Goal: Feedback & Contribution: Contribute content

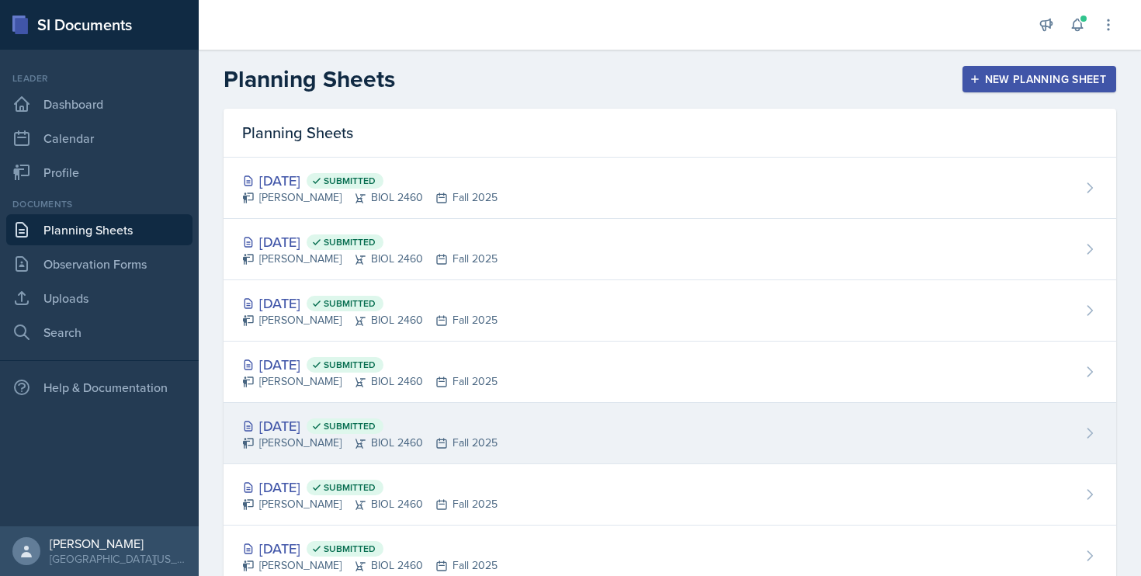
click at [286, 422] on div "[DATE] Submitted" at bounding box center [369, 425] width 255 height 21
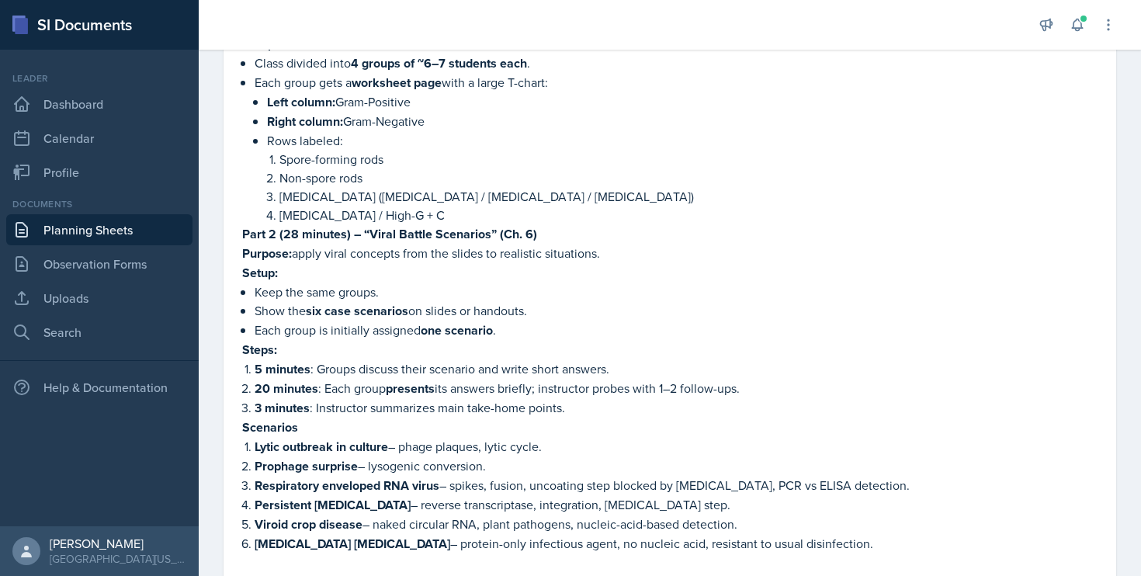
scroll to position [680, 0]
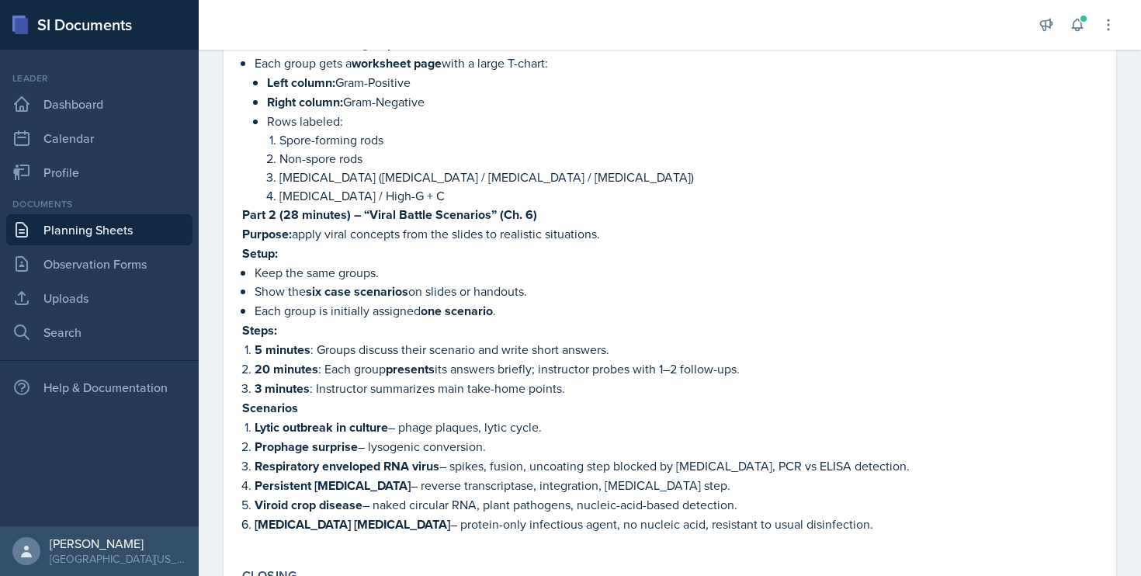
drag, startPoint x: 244, startPoint y: 214, endPoint x: 843, endPoint y: 504, distance: 665.6
click at [843, 504] on div "Purpose: reinforce bacterial groups in a way that is short and distinct from Pa…" at bounding box center [669, 272] width 855 height 554
copy div "Purpose: apply viral concepts from the slides to realistic situations. Setup: K…"
click at [61, 108] on link "Dashboard" at bounding box center [99, 103] width 186 height 31
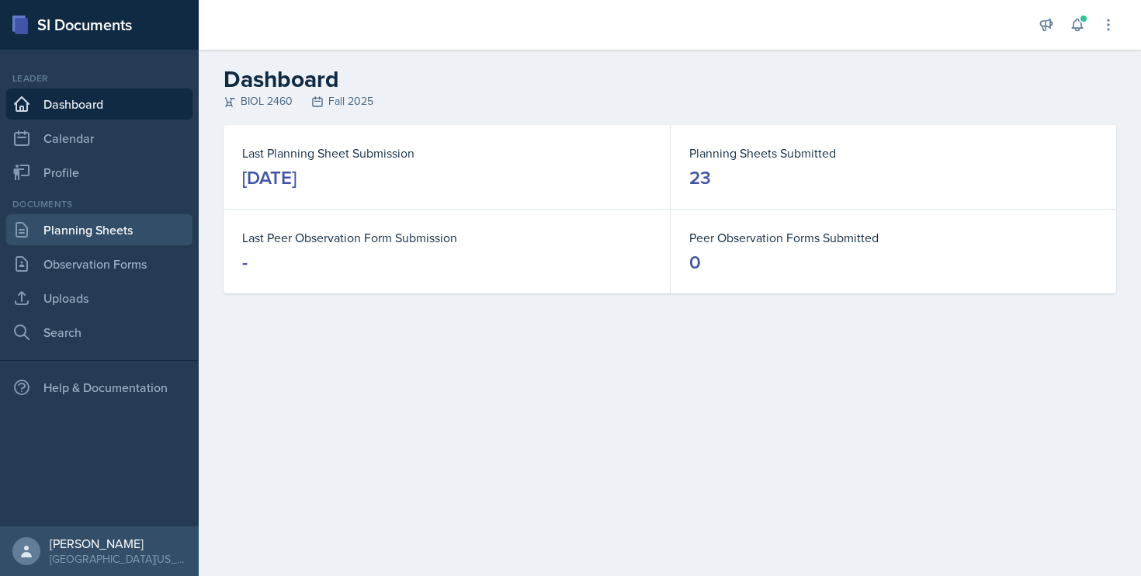
click at [102, 223] on link "Planning Sheets" at bounding box center [99, 229] width 186 height 31
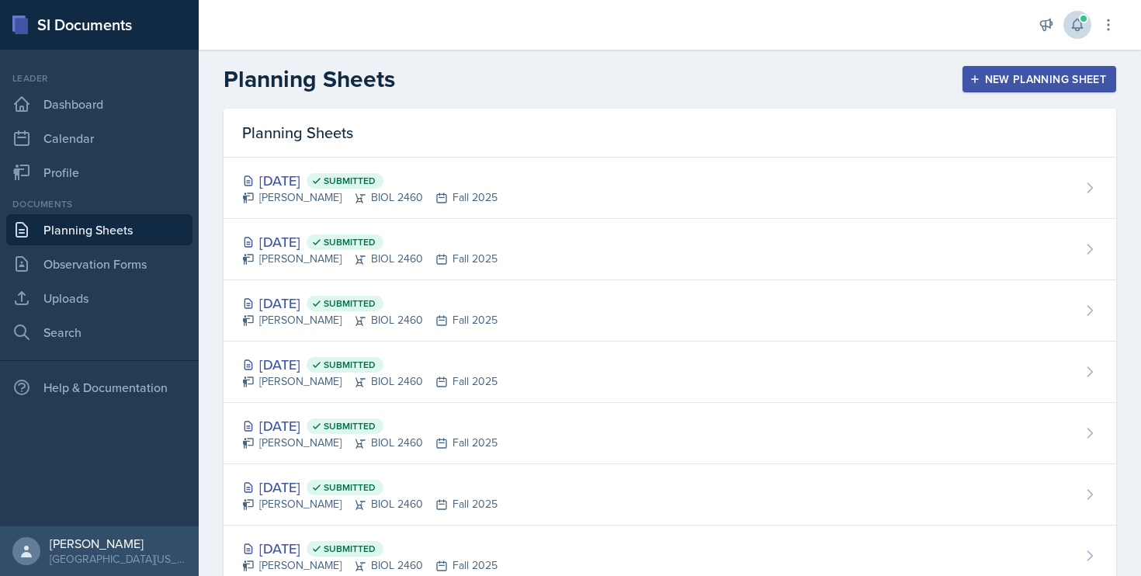
click at [1079, 21] on span at bounding box center [1083, 18] width 9 height 9
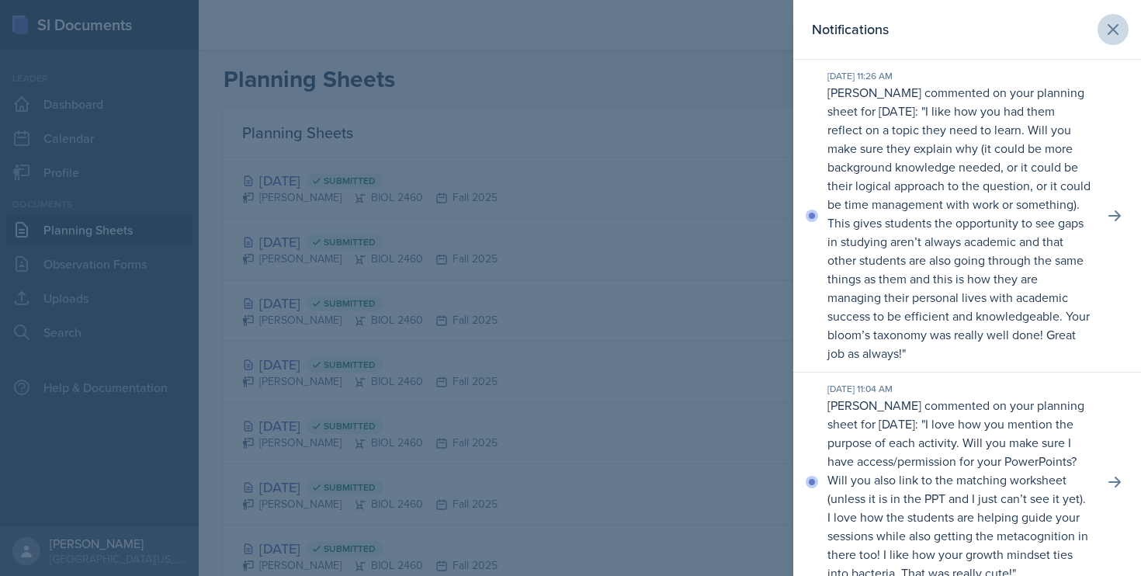
click at [1108, 26] on icon at bounding box center [1112, 29] width 9 height 9
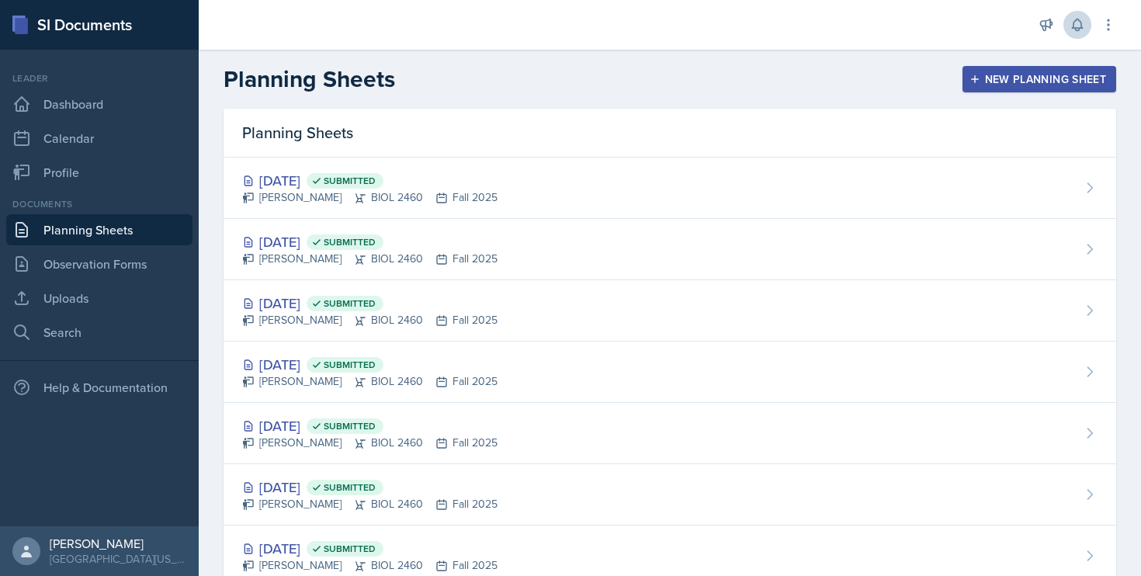
click at [1003, 85] on div "New Planning Sheet" at bounding box center [1038, 79] width 133 height 12
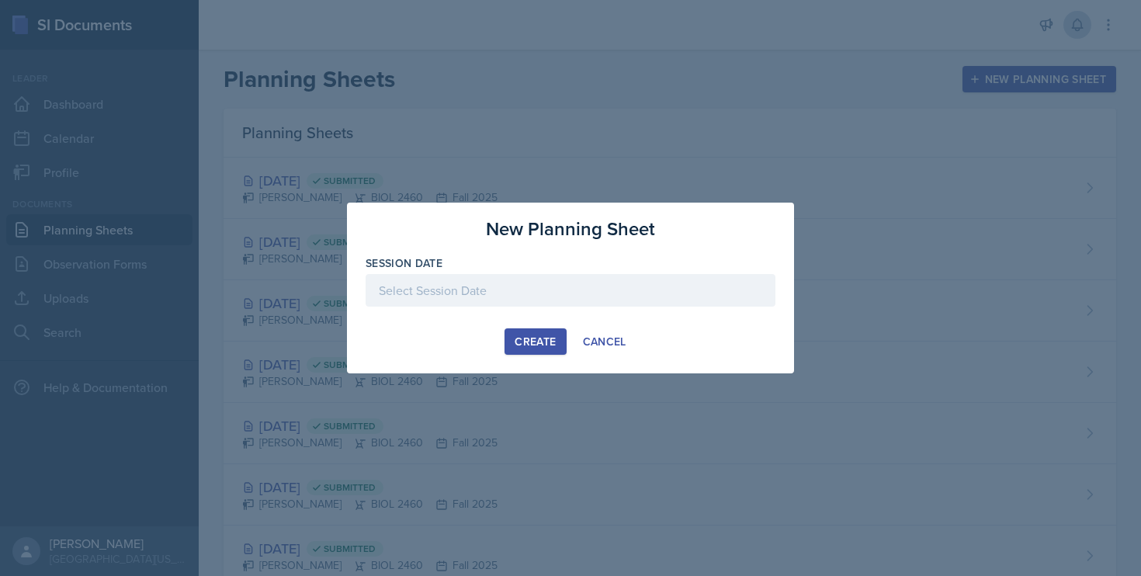
click at [543, 295] on div at bounding box center [570, 290] width 410 height 33
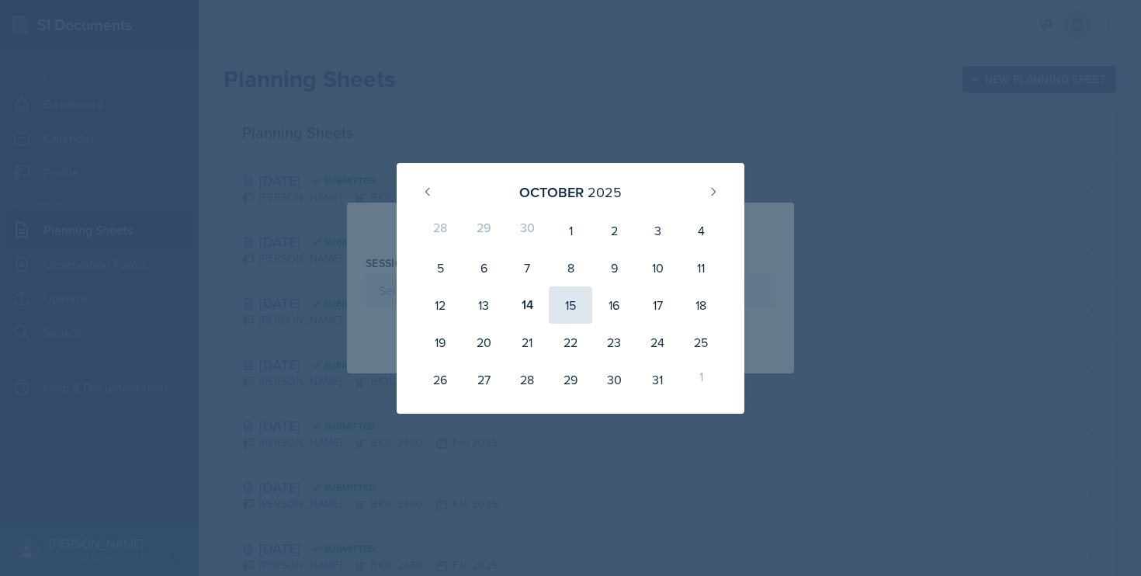
click at [568, 306] on div "15" at bounding box center [570, 304] width 43 height 37
type input "[DATE]"
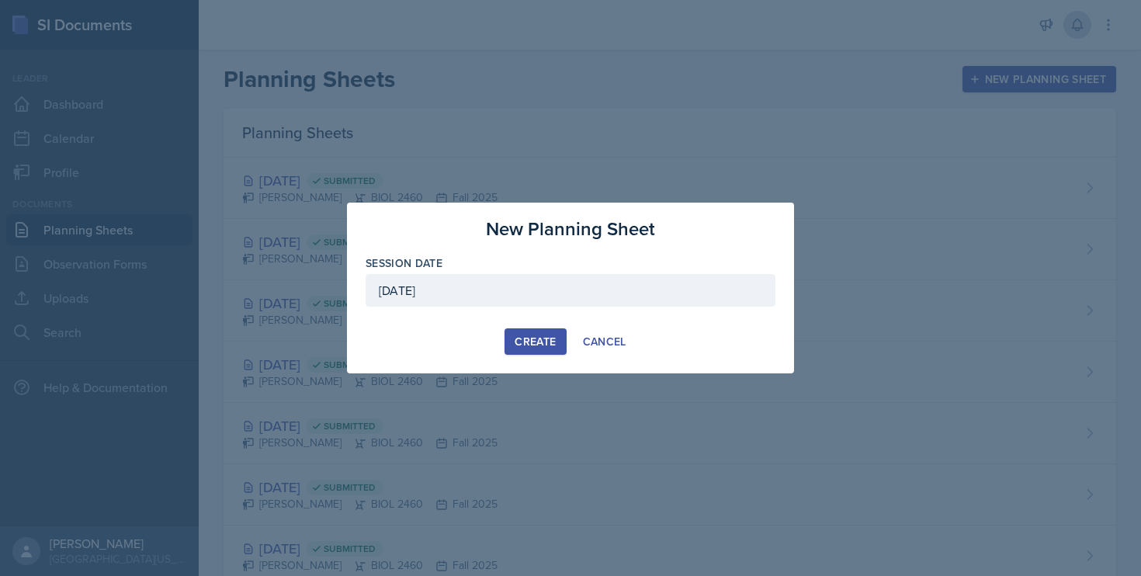
click at [523, 338] on div "Create" at bounding box center [534, 341] width 41 height 12
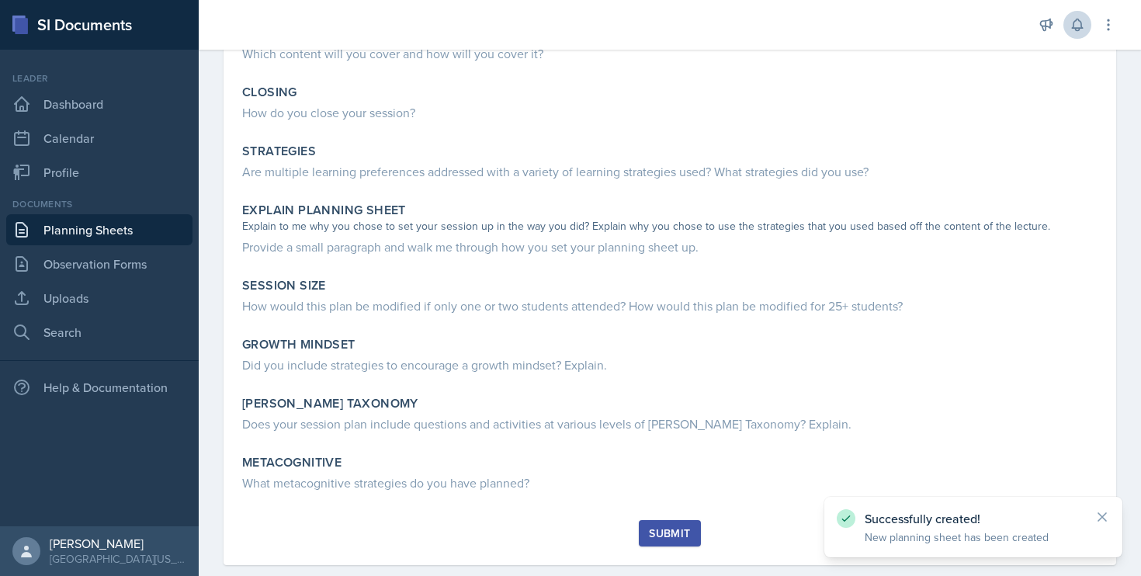
scroll to position [321, 0]
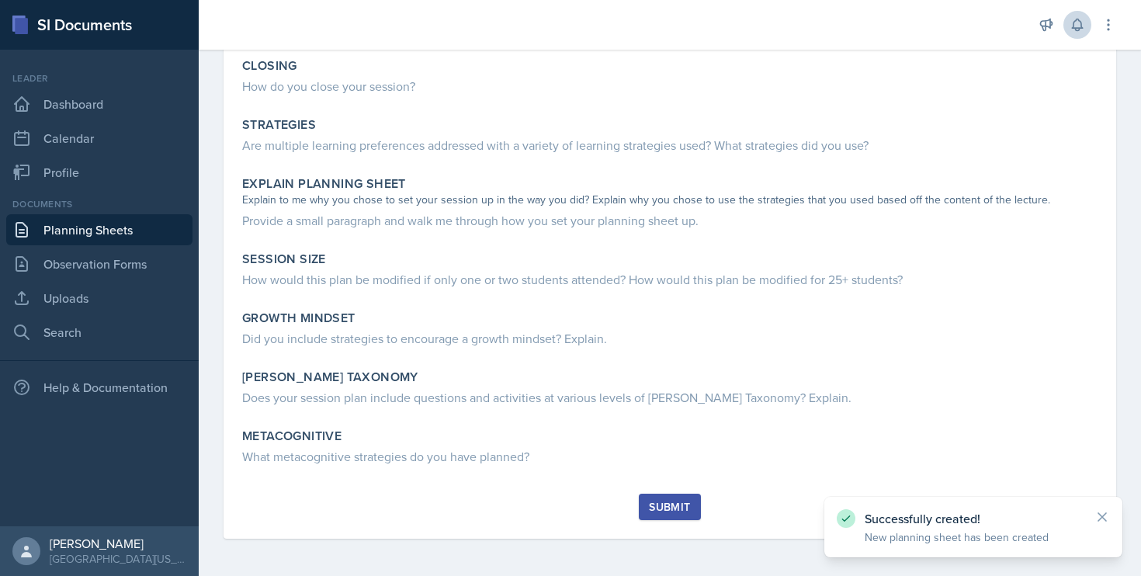
drag, startPoint x: 229, startPoint y: 192, endPoint x: 574, endPoint y: 645, distance: 569.1
click at [574, 575] on html "SI Documents Leader Dashboard Calendar Profile Documents Planning Sheets Observ…" at bounding box center [570, 288] width 1141 height 576
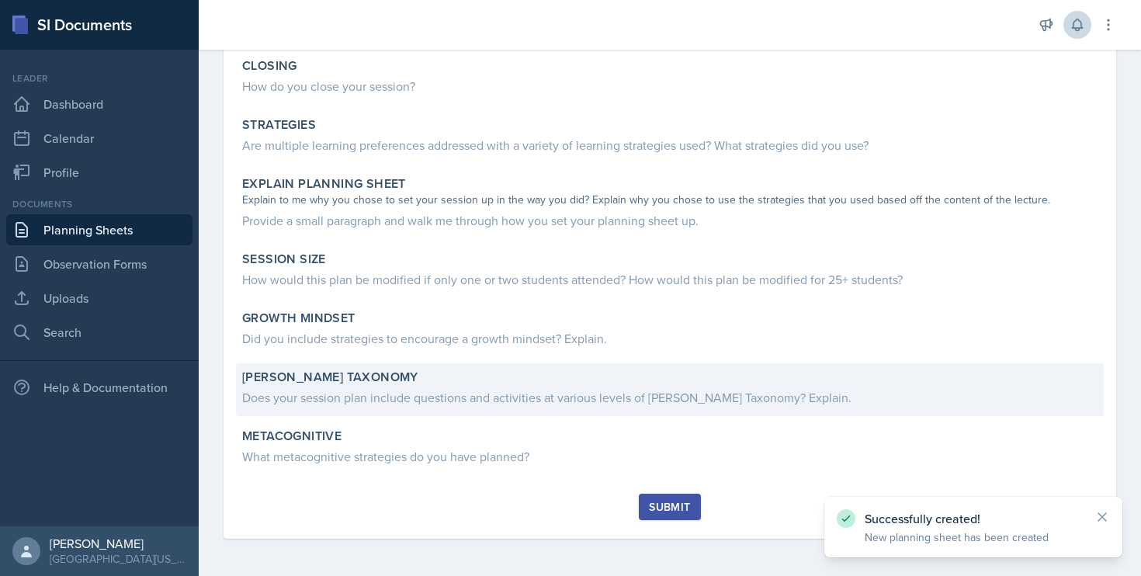
copy div "Loremip Dolo sit ame cons adipiscinge seddoei temp inc utlabor? Etdolor Mag al …"
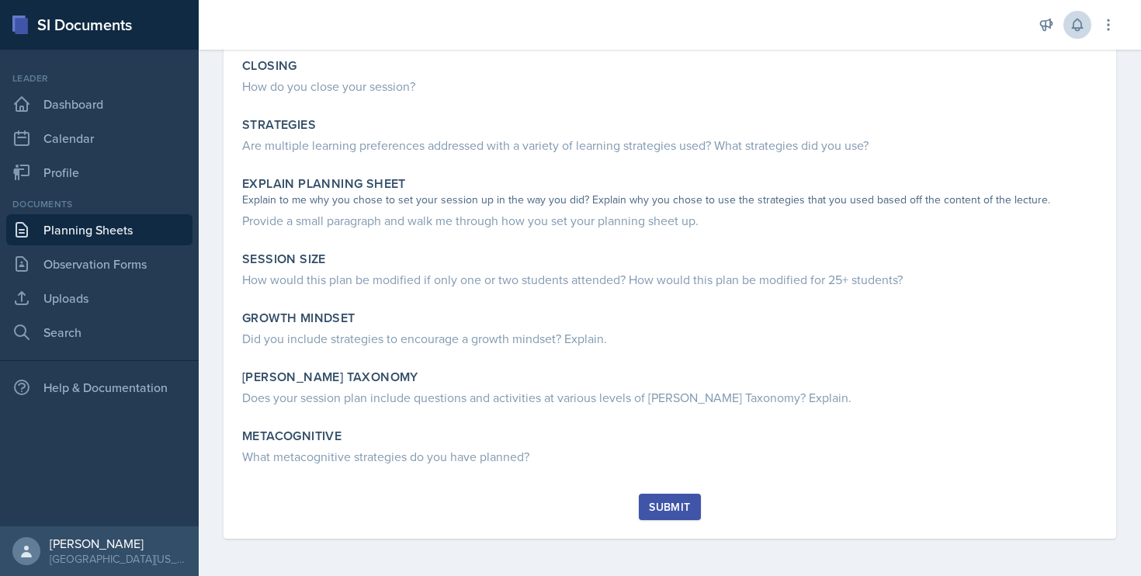
click at [96, 231] on link "Planning Sheets" at bounding box center [99, 229] width 186 height 31
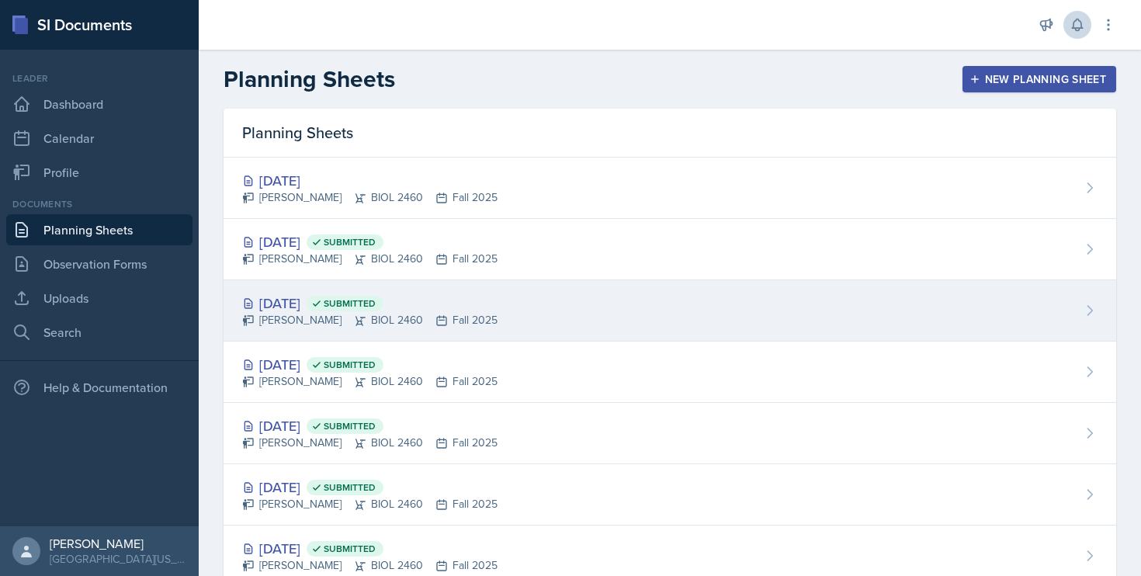
click at [297, 302] on div "[DATE] Submitted" at bounding box center [369, 303] width 255 height 21
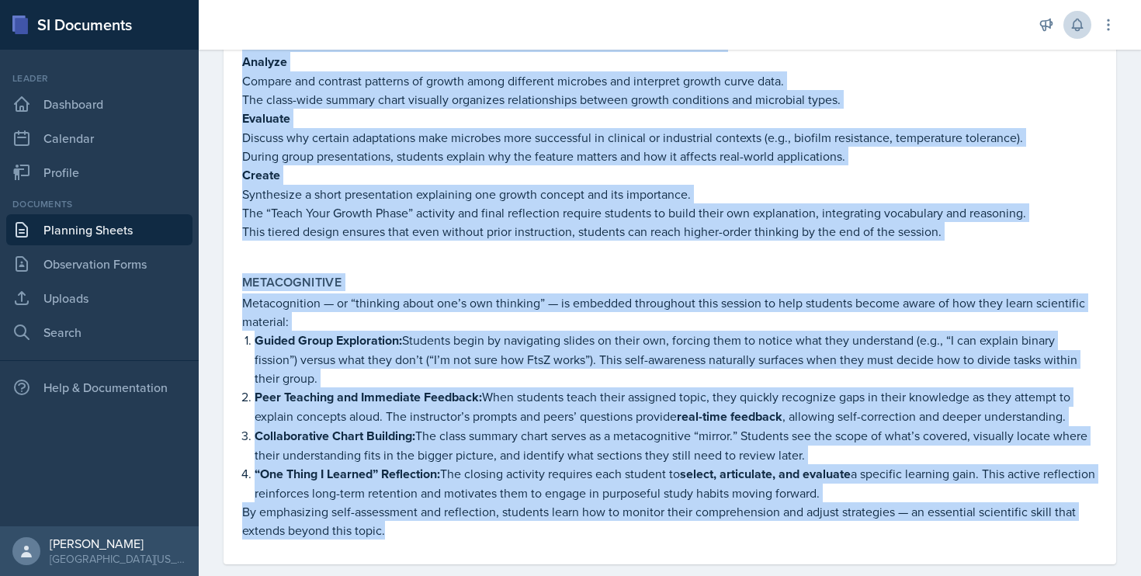
scroll to position [2134, 0]
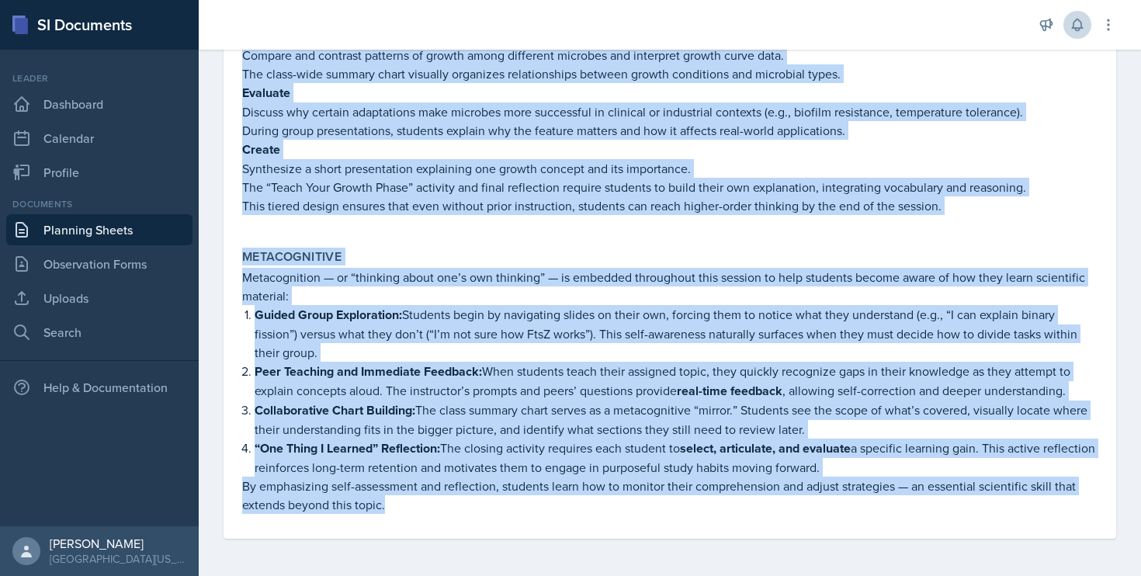
drag, startPoint x: 237, startPoint y: 209, endPoint x: 604, endPoint y: 645, distance: 570.5
click at [604, 575] on html "SI Documents Leader Dashboard Calendar Profile Documents Planning Sheets Observ…" at bounding box center [570, 288] width 1141 height 576
copy div "Loremip Dolorsit ametc adipisci el seddoei tem incidi ut laboreetd magnaa eni a…"
click at [97, 223] on link "Planning Sheets" at bounding box center [99, 229] width 186 height 31
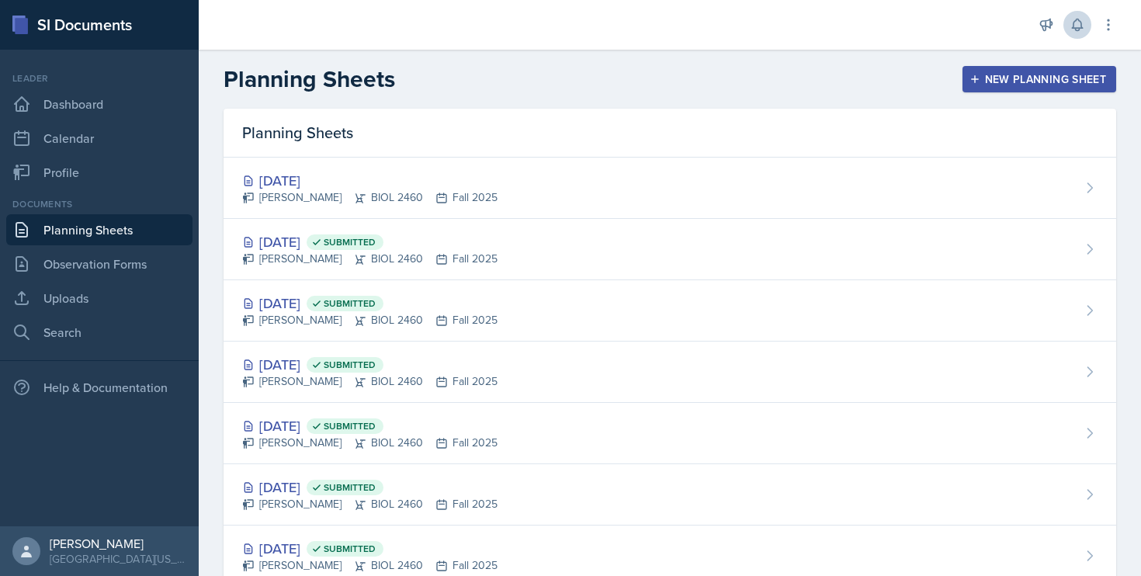
click at [1021, 75] on div "New Planning Sheet" at bounding box center [1038, 79] width 133 height 12
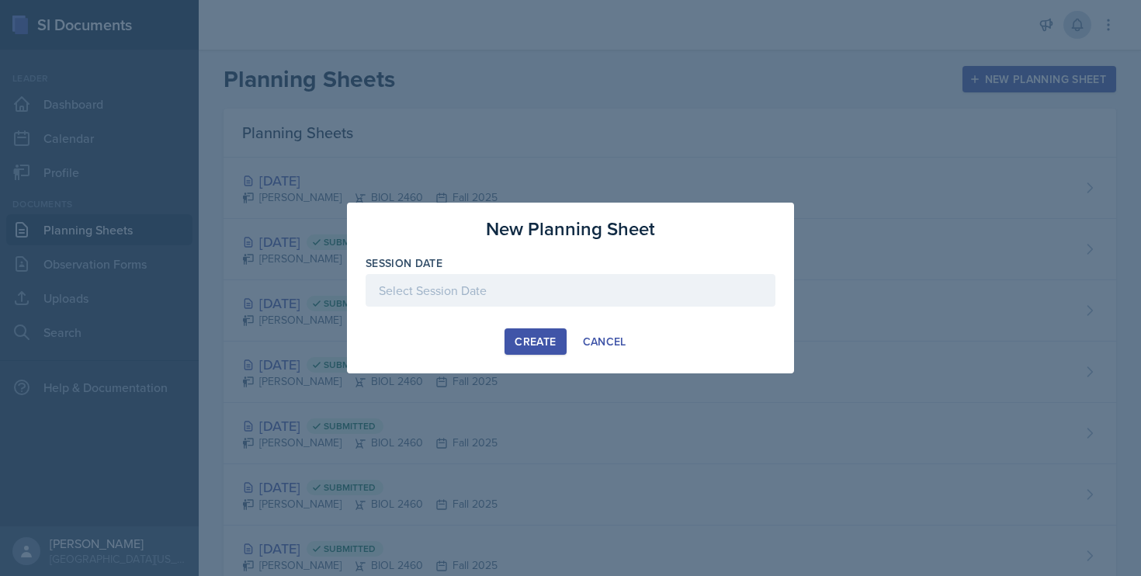
click at [505, 279] on div at bounding box center [570, 290] width 410 height 33
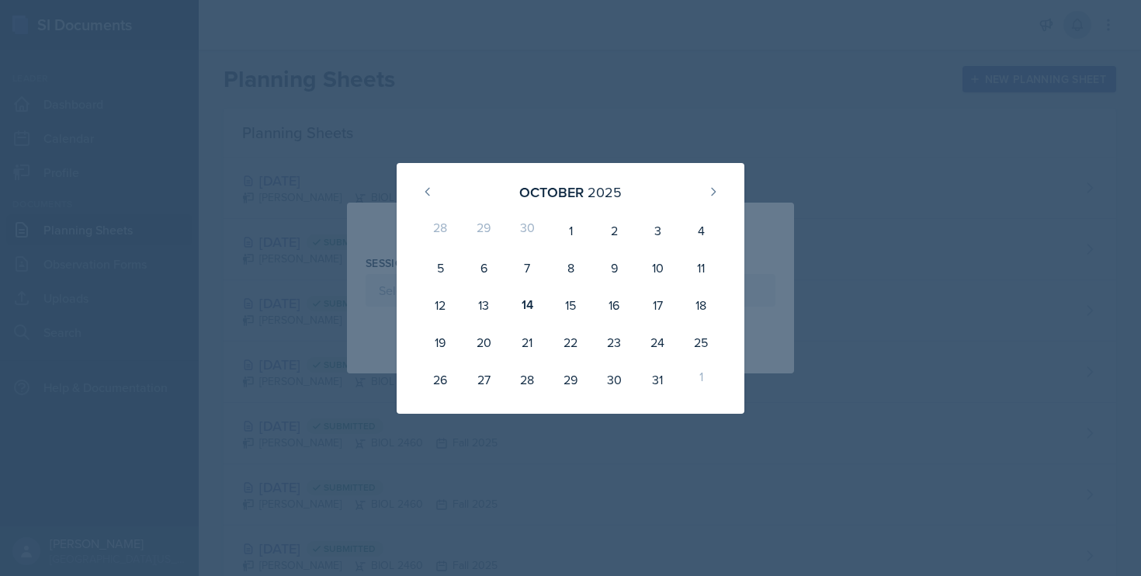
click at [488, 113] on div at bounding box center [570, 288] width 1141 height 576
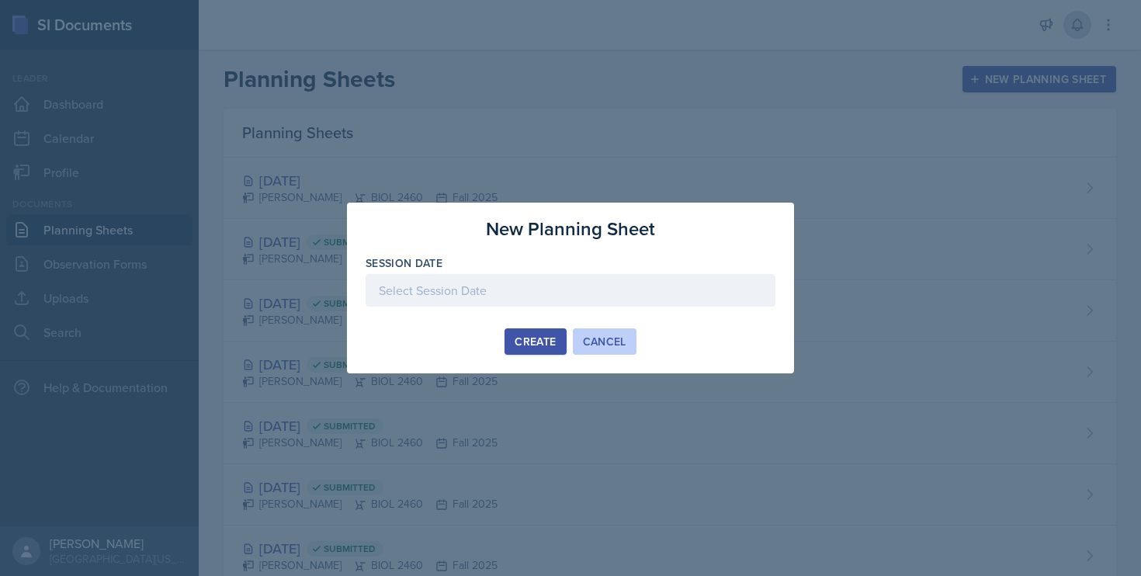
click at [596, 347] on div "Cancel" at bounding box center [604, 341] width 43 height 12
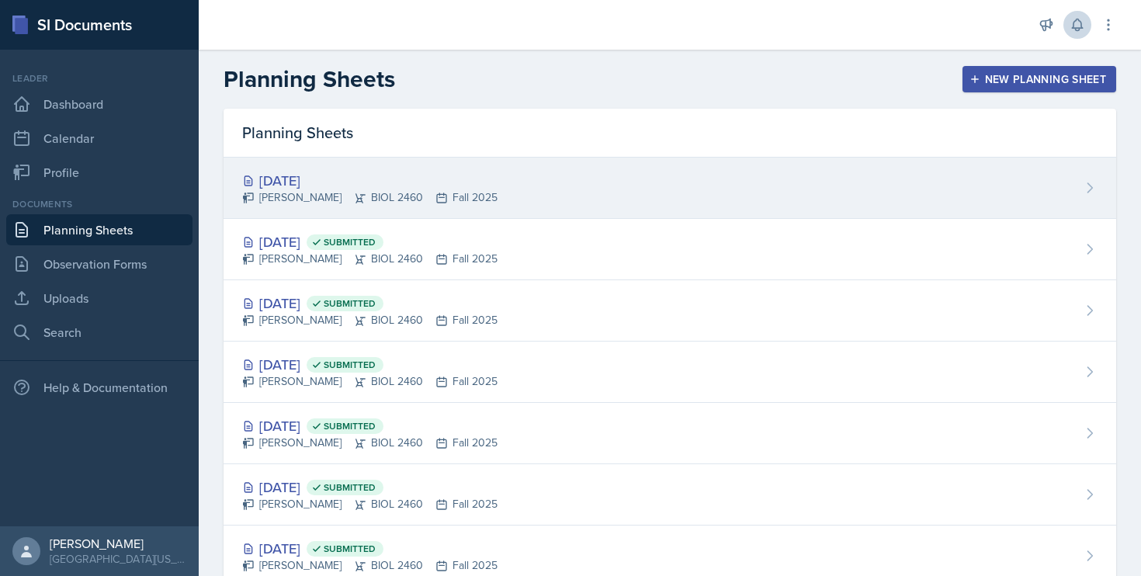
click at [431, 190] on div "[PERSON_NAME] BIOL 2460 Fall 2025" at bounding box center [369, 197] width 255 height 16
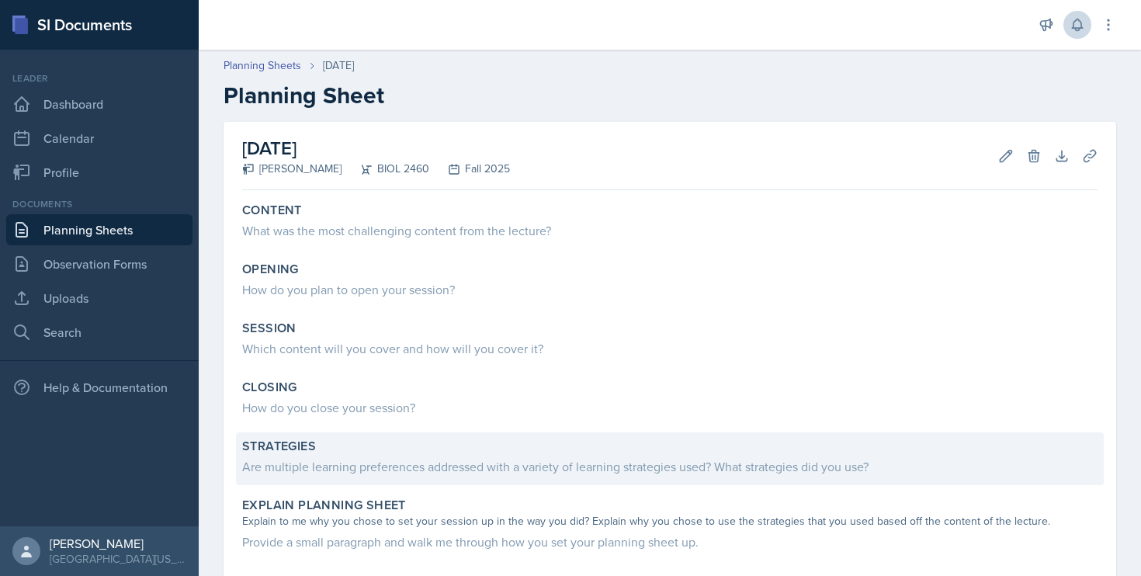
click at [359, 477] on div "Strategies Are multiple learning preferences addressed with a variety of learni…" at bounding box center [669, 458] width 867 height 53
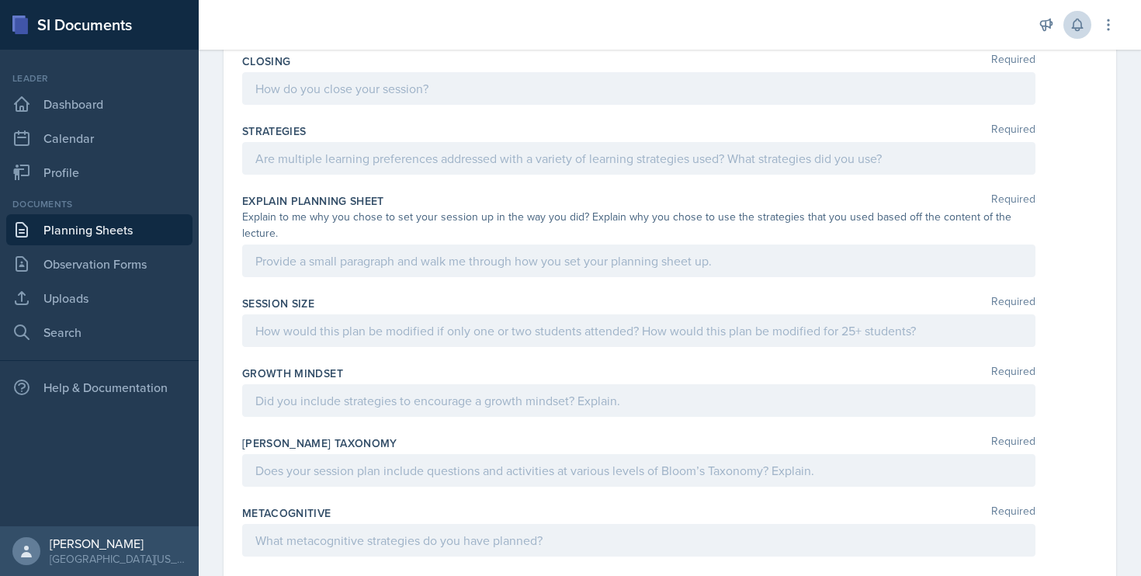
scroll to position [506, 0]
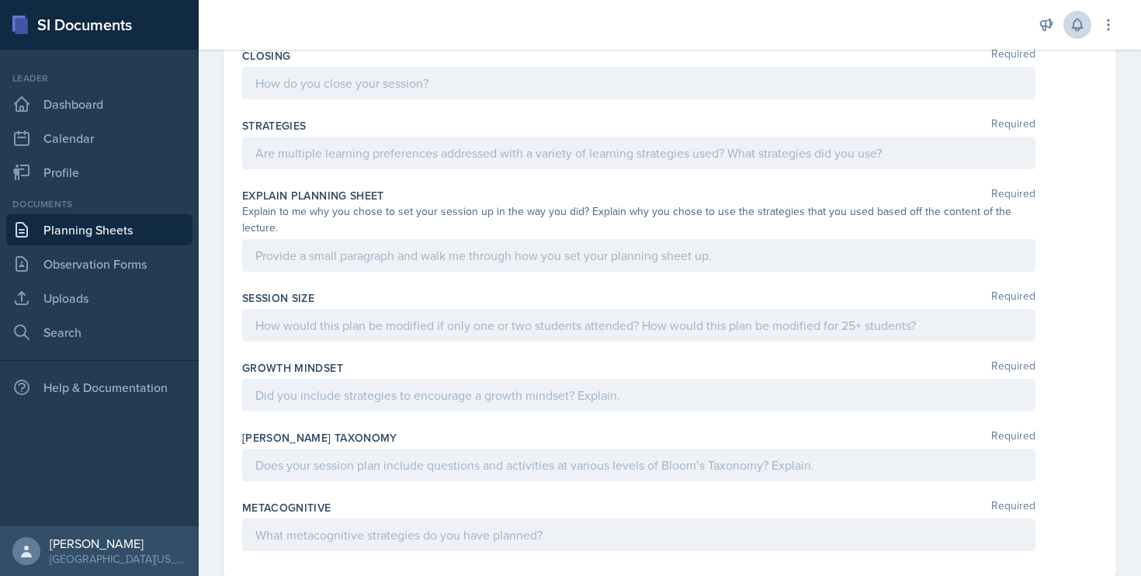
click at [414, 157] on div at bounding box center [638, 153] width 793 height 33
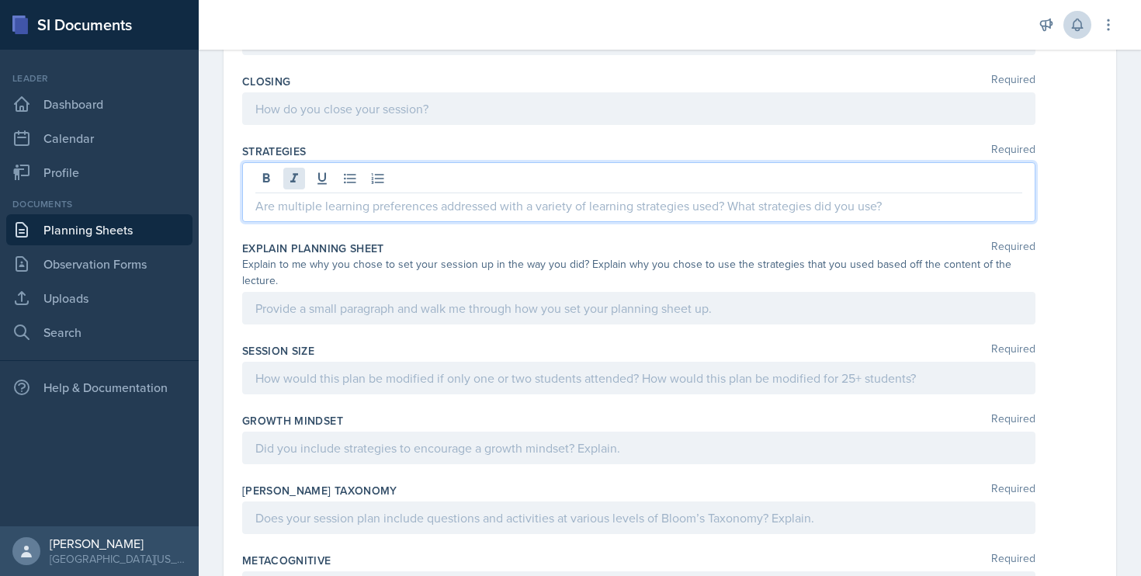
scroll to position [477, 0]
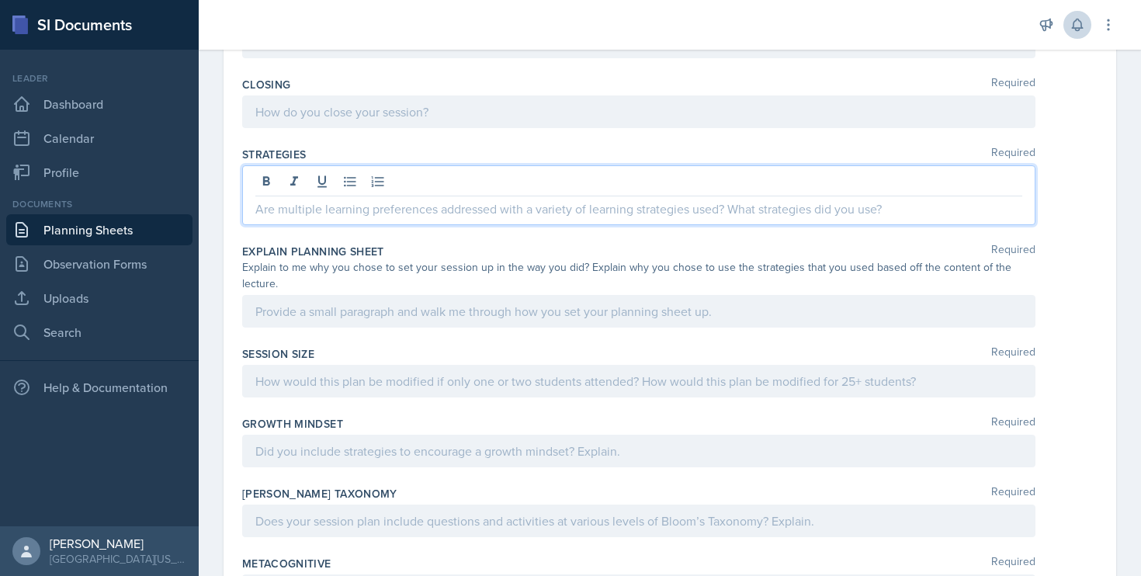
click at [282, 212] on p at bounding box center [638, 208] width 767 height 19
click at [474, 210] on p at bounding box center [638, 208] width 767 height 19
click at [445, 314] on div at bounding box center [638, 311] width 793 height 33
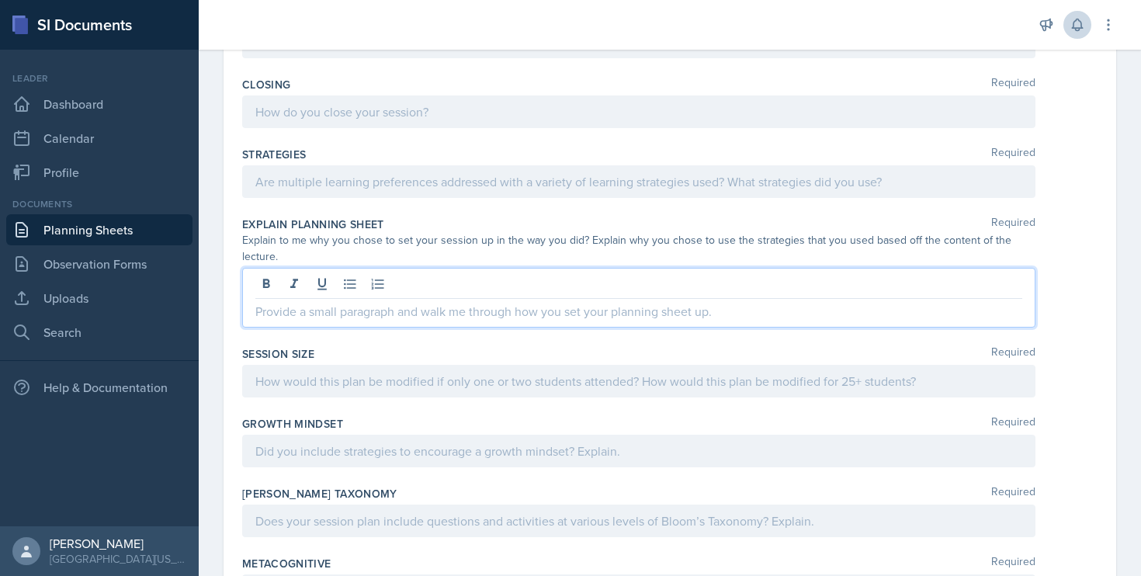
click at [409, 178] on div at bounding box center [638, 181] width 793 height 33
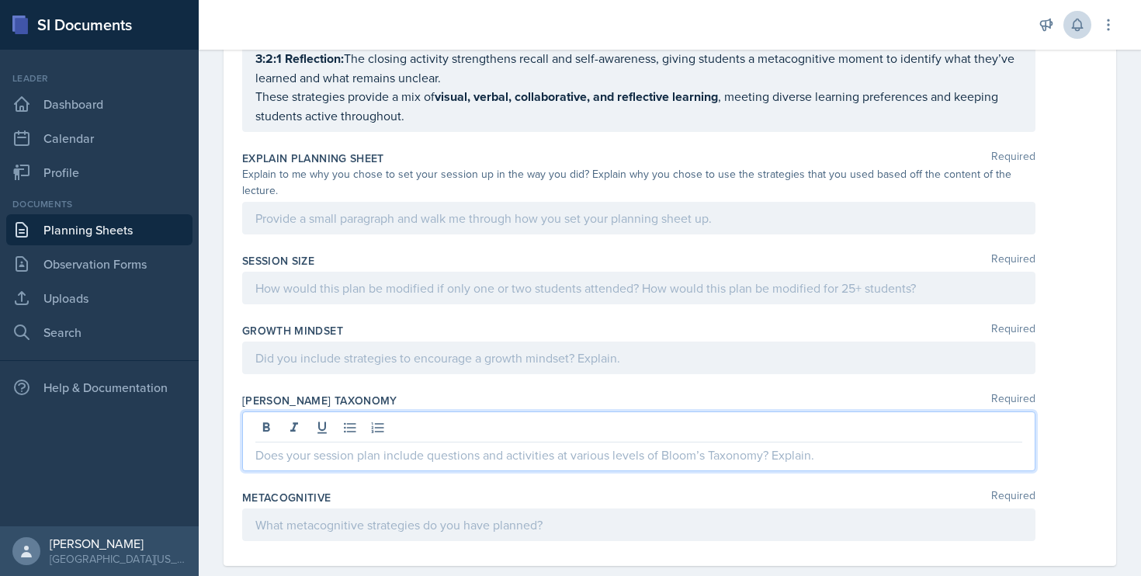
click at [375, 428] on div at bounding box center [638, 441] width 793 height 60
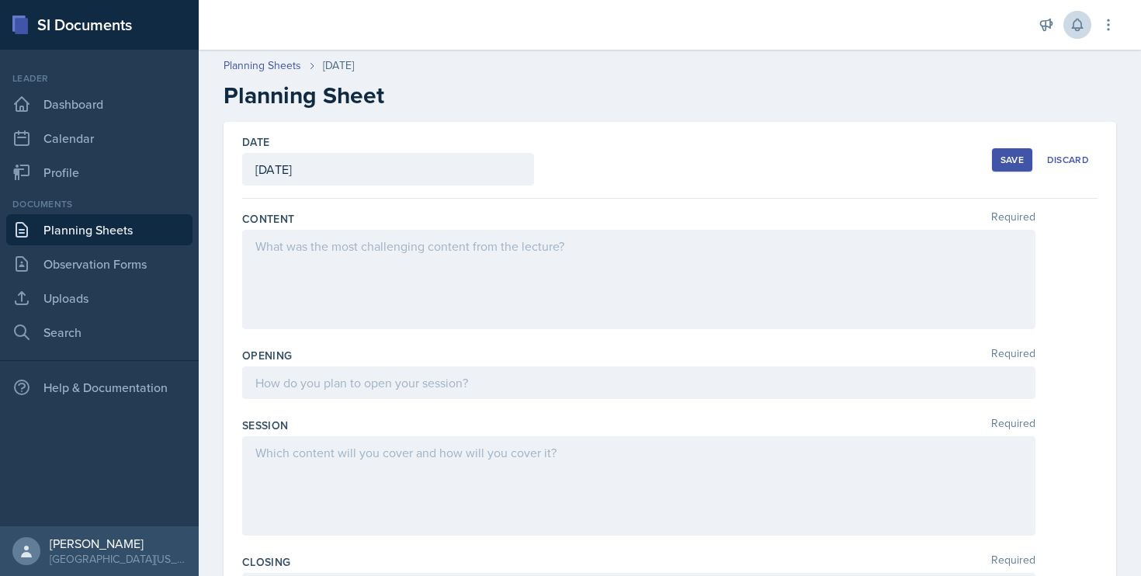
scroll to position [0, 0]
click at [484, 268] on div at bounding box center [638, 279] width 793 height 99
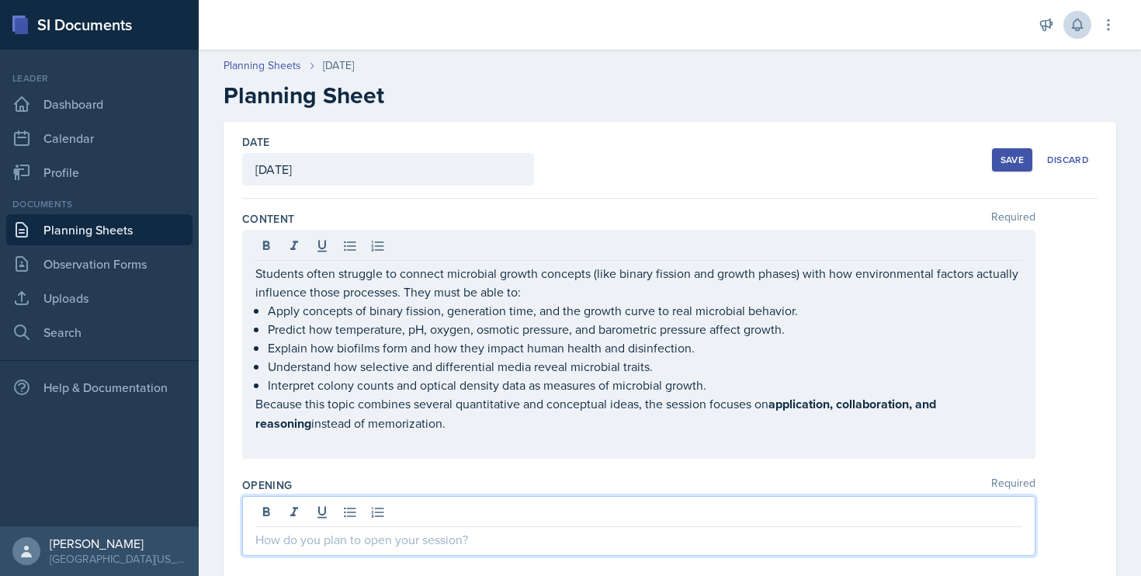
click at [360, 513] on div at bounding box center [638, 526] width 793 height 60
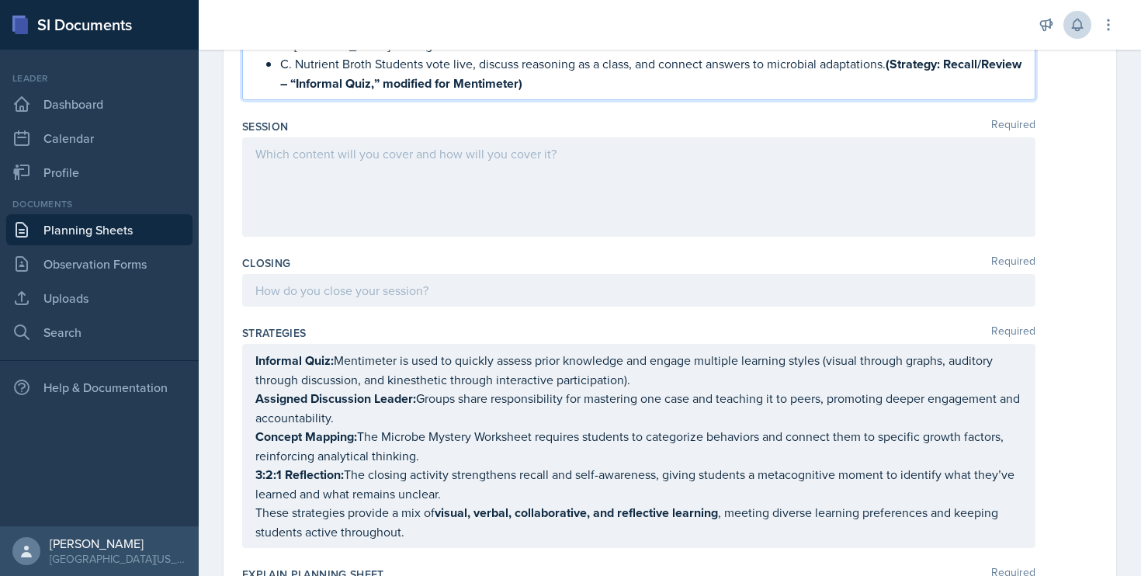
scroll to position [640, 0]
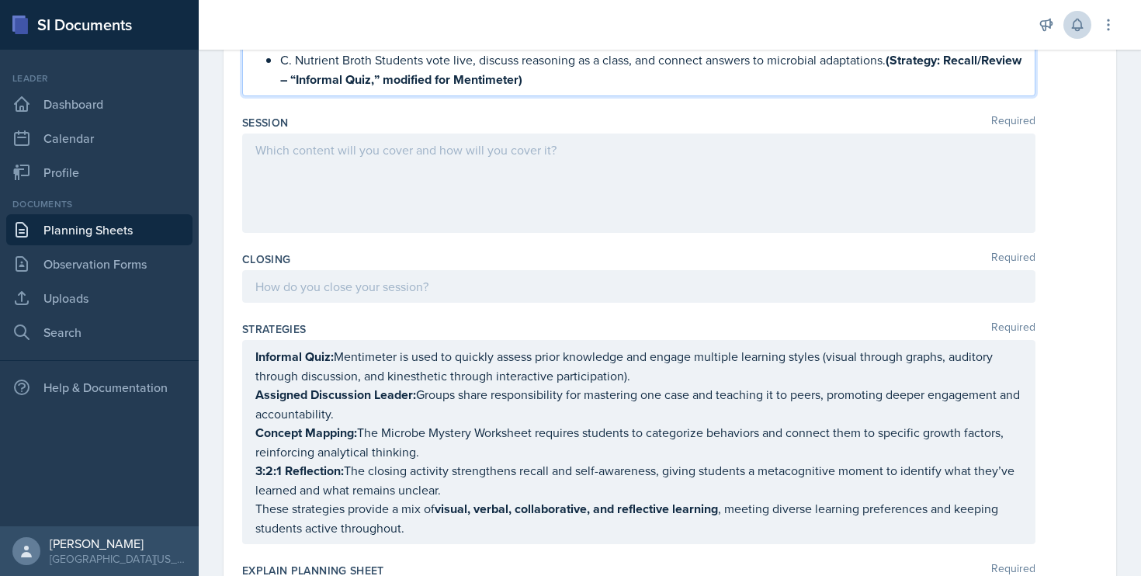
click at [530, 180] on div at bounding box center [638, 182] width 793 height 99
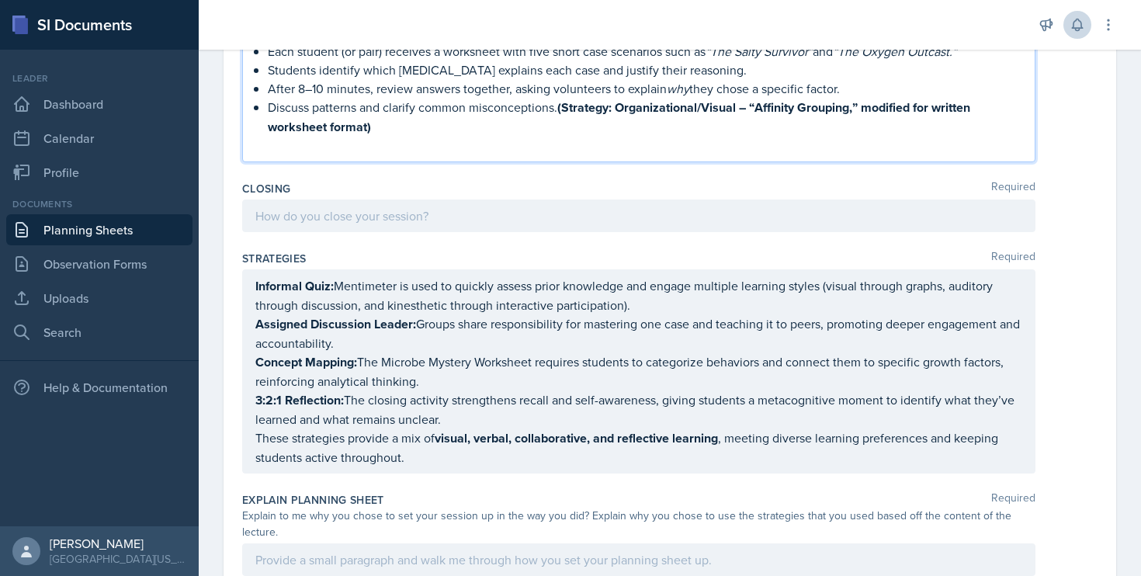
scroll to position [1024, 0]
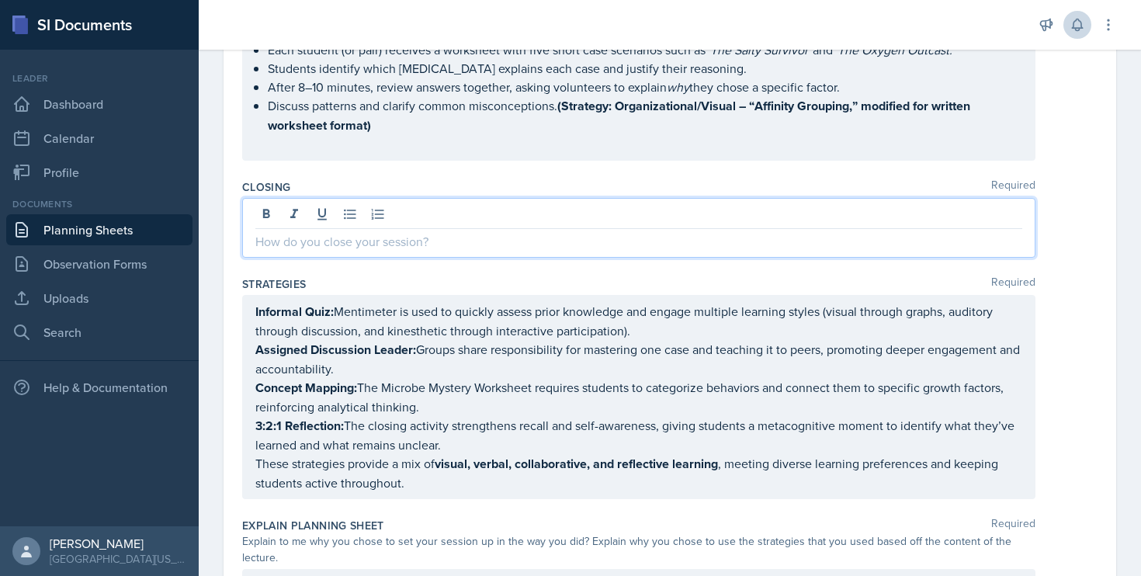
click at [360, 211] on div at bounding box center [638, 228] width 793 height 60
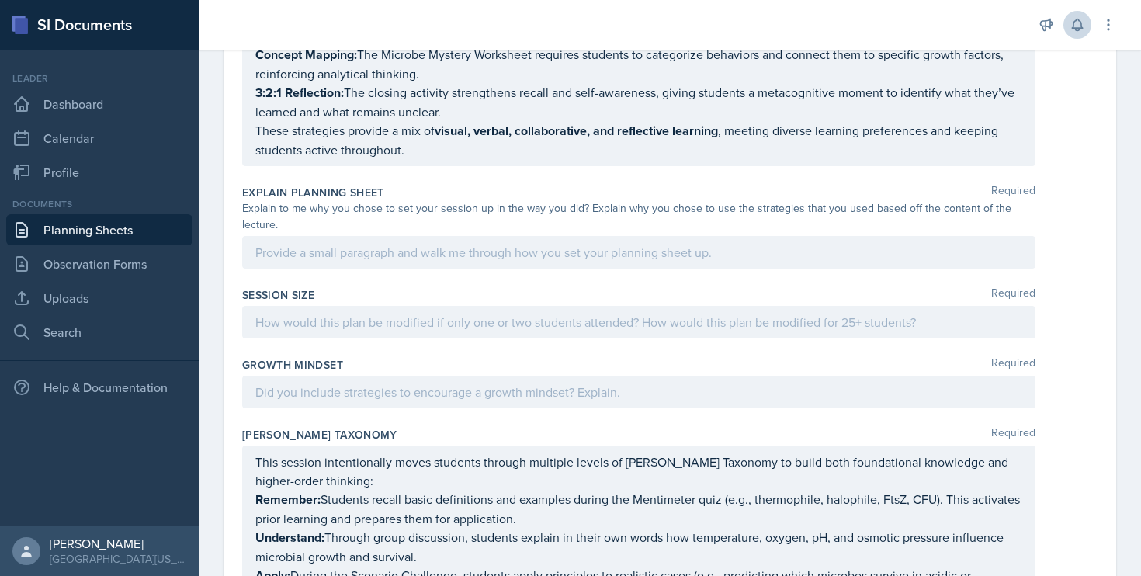
scroll to position [1447, 0]
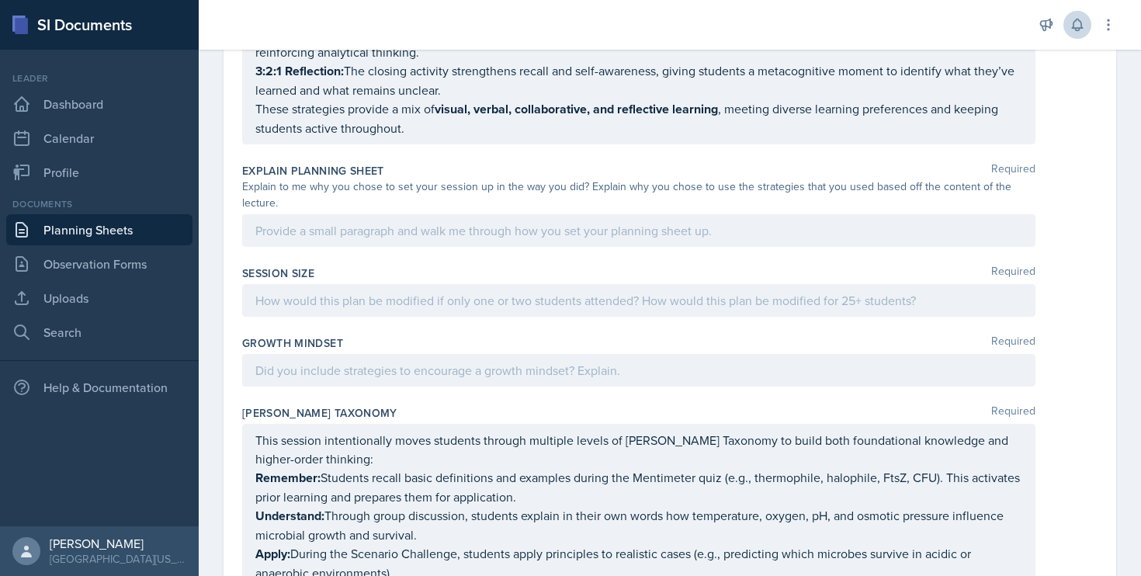
click at [367, 234] on div at bounding box center [638, 230] width 793 height 33
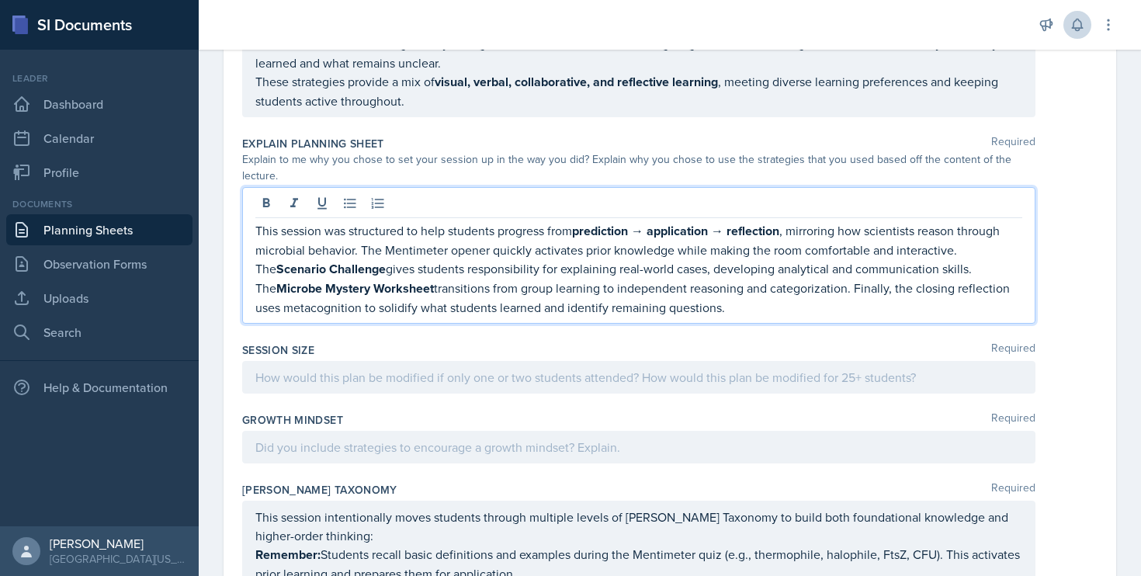
click at [426, 374] on div at bounding box center [638, 377] width 793 height 33
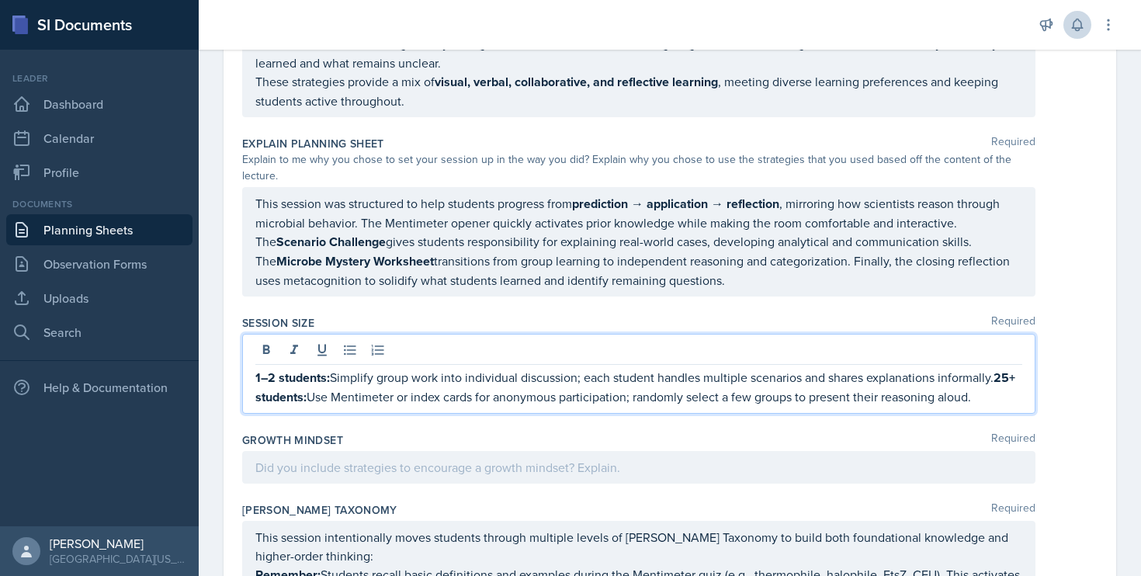
click at [328, 452] on div at bounding box center [638, 467] width 793 height 33
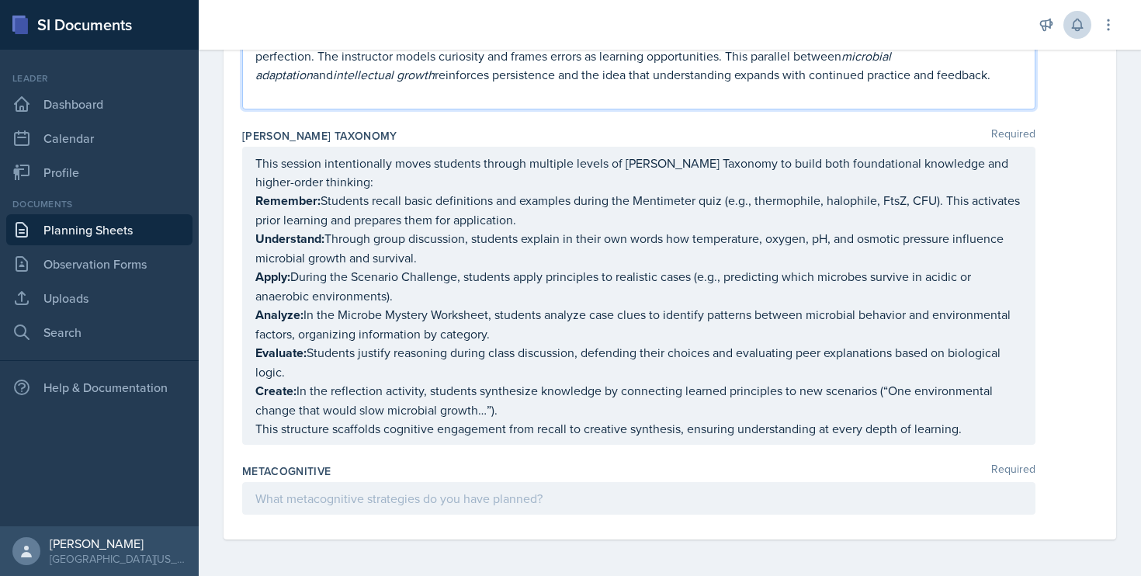
scroll to position [0, 0]
click at [461, 504] on div at bounding box center [638, 498] width 793 height 33
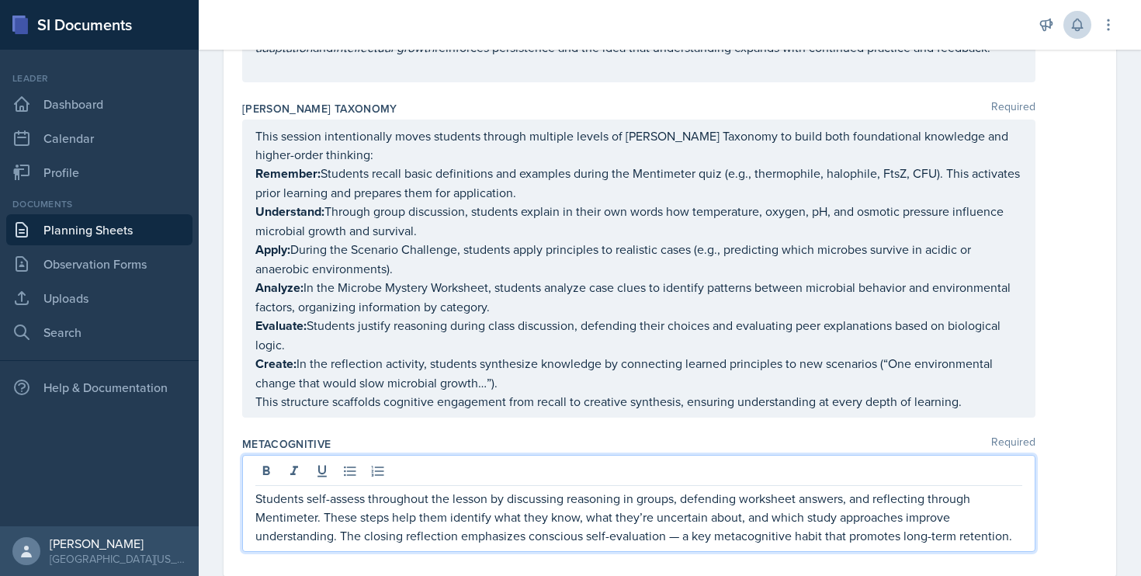
click at [684, 538] on p "Students self-assess throughout the lesson by discussing reasoning in groups, d…" at bounding box center [638, 517] width 767 height 56
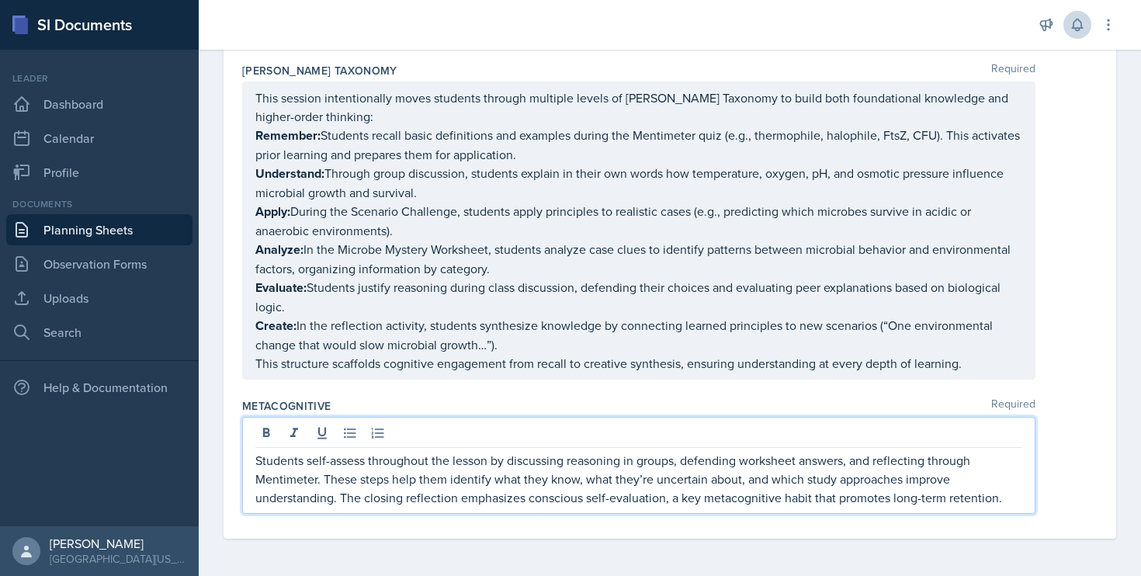
scroll to position [1914, 0]
click at [1013, 500] on div "Students self-assess throughout the lesson by discussing reasoning in groups, d…" at bounding box center [638, 465] width 793 height 97
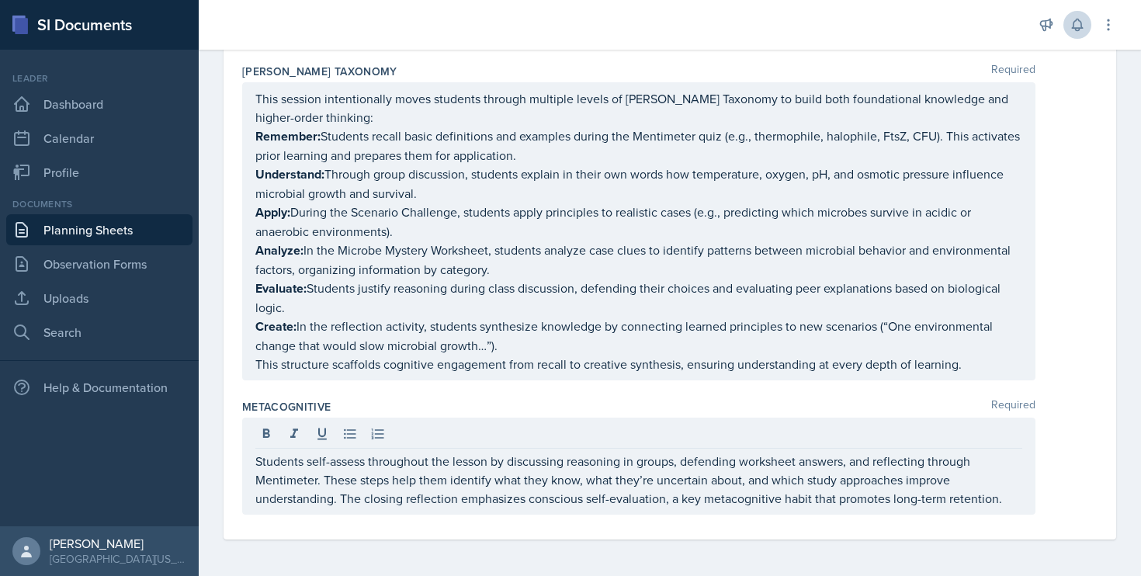
click at [1013, 500] on div "Students self-assess throughout the lesson by discussing reasoning in groups, d…" at bounding box center [638, 465] width 793 height 97
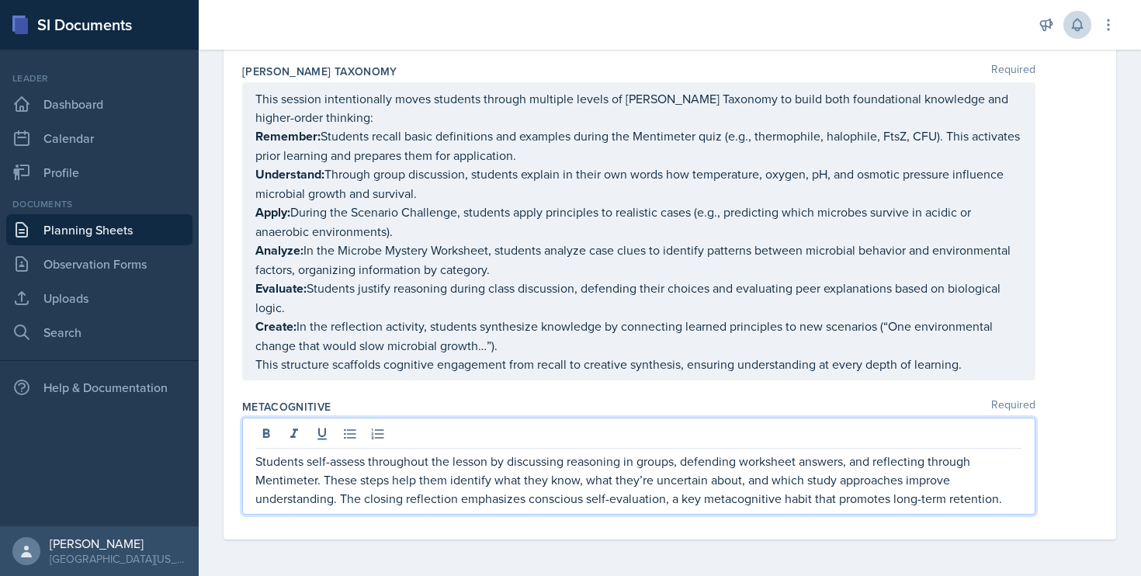
click at [996, 499] on p "Students self-assess throughout the lesson by discussing reasoning in groups, d…" at bounding box center [638, 480] width 767 height 56
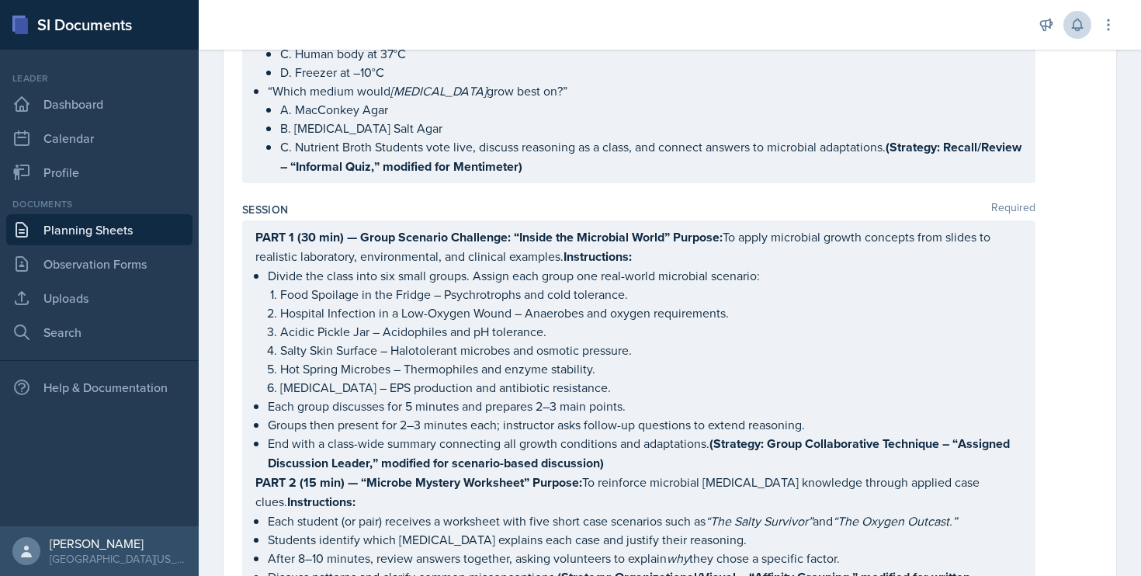
scroll to position [745, 0]
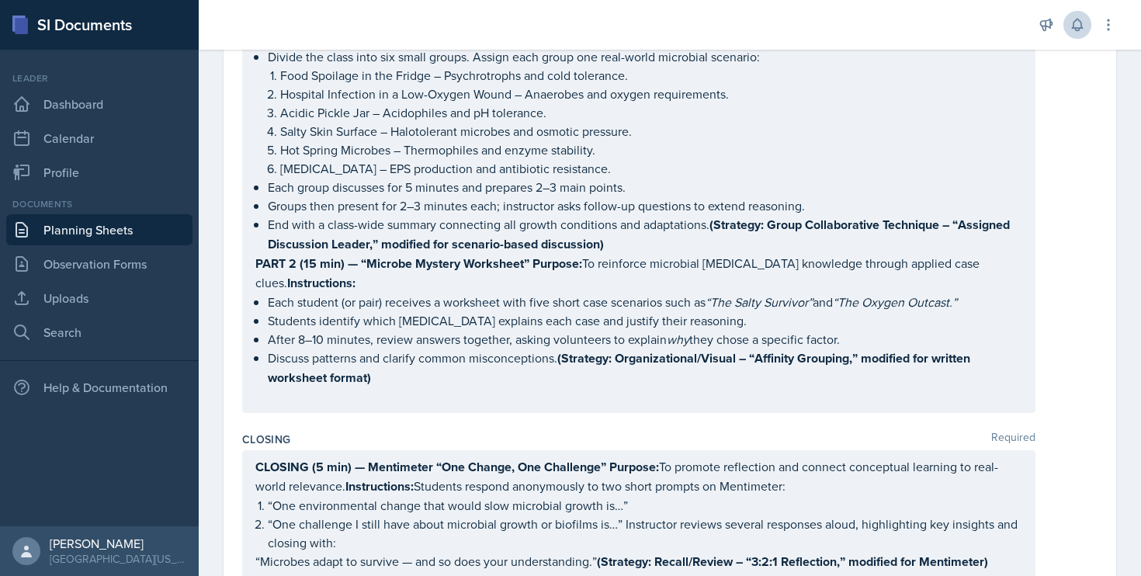
click at [447, 386] on p "Discuss patterns and clarify common misconceptions. (Strategy: Organizational/V…" at bounding box center [645, 367] width 754 height 39
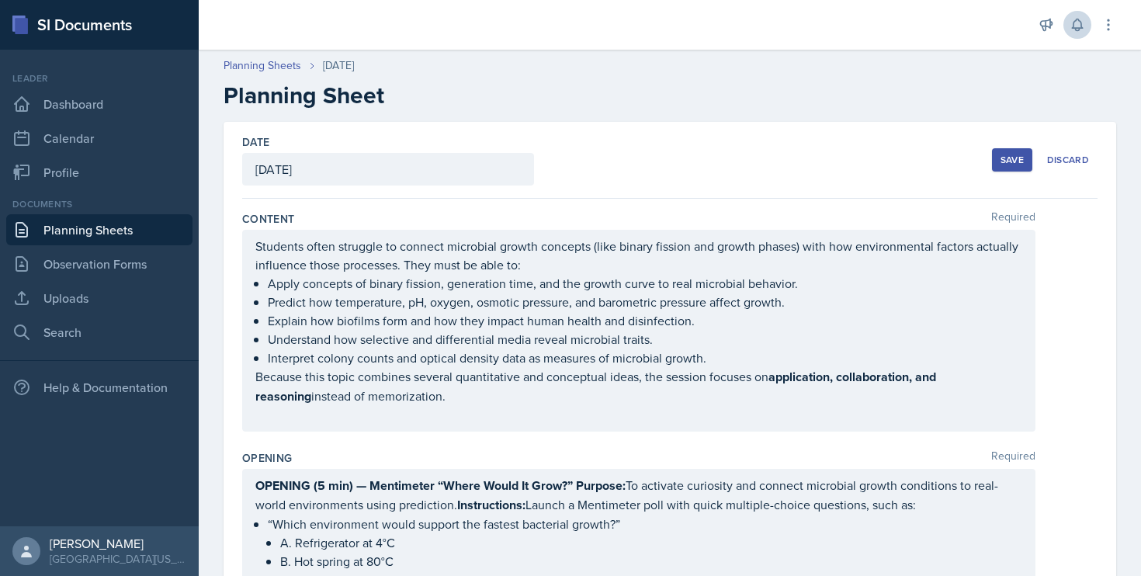
scroll to position [0, 0]
click at [1000, 165] on div "Save" at bounding box center [1011, 160] width 23 height 12
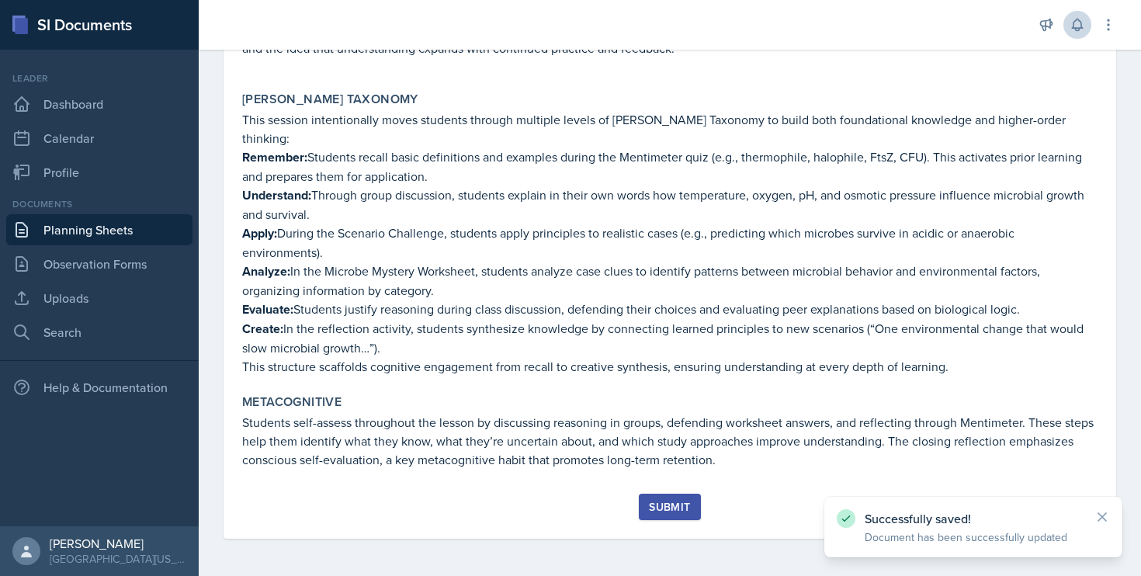
scroll to position [1681, 0]
click at [657, 508] on div "Submit" at bounding box center [669, 506] width 41 height 12
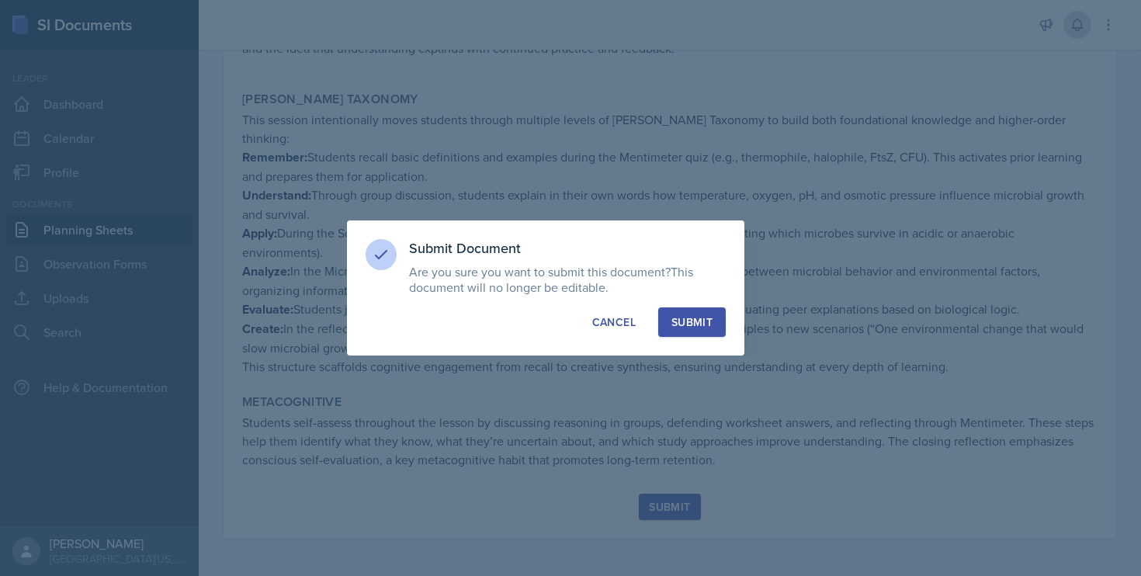
click at [696, 332] on button "Submit" at bounding box center [692, 321] width 68 height 29
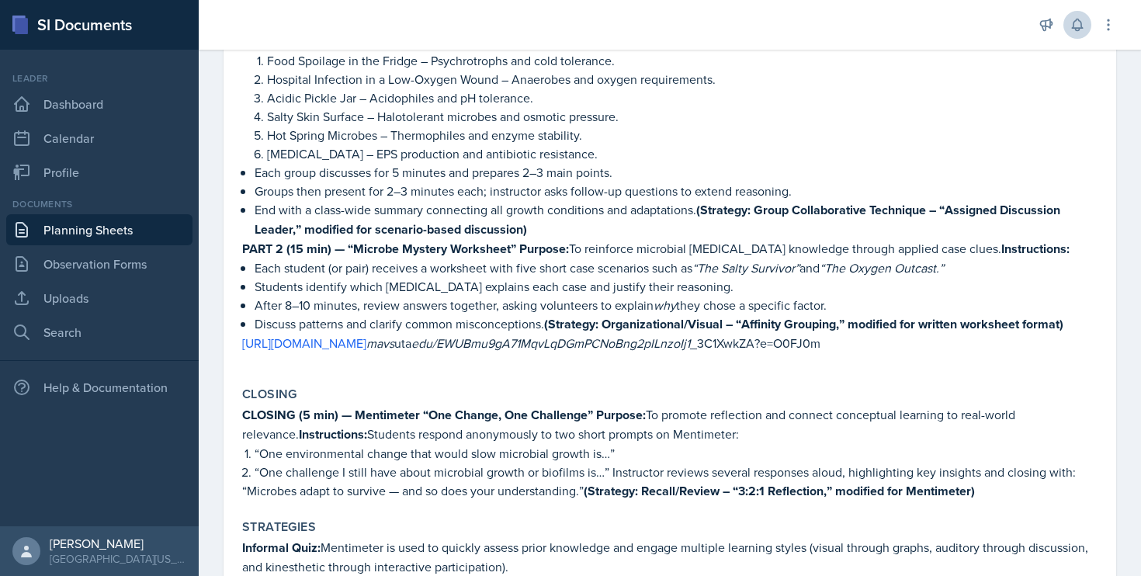
scroll to position [698, 0]
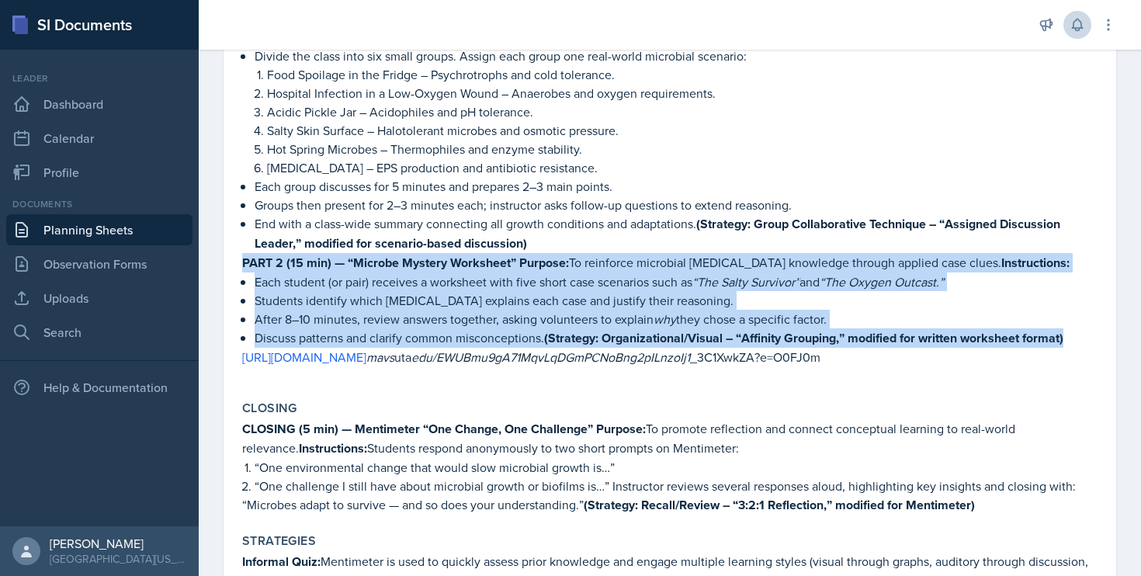
drag, startPoint x: 241, startPoint y: 254, endPoint x: 1088, endPoint y: 343, distance: 852.0
click at [1088, 343] on div "Session PART 1 (30 min) — Group Scenario Challenge: “Inside the Microbial World…" at bounding box center [669, 185] width 867 height 405
copy div "PART 2 (15 min) — “Microbe Mystery Worksheet” Purpose: To reinforce microbial […"
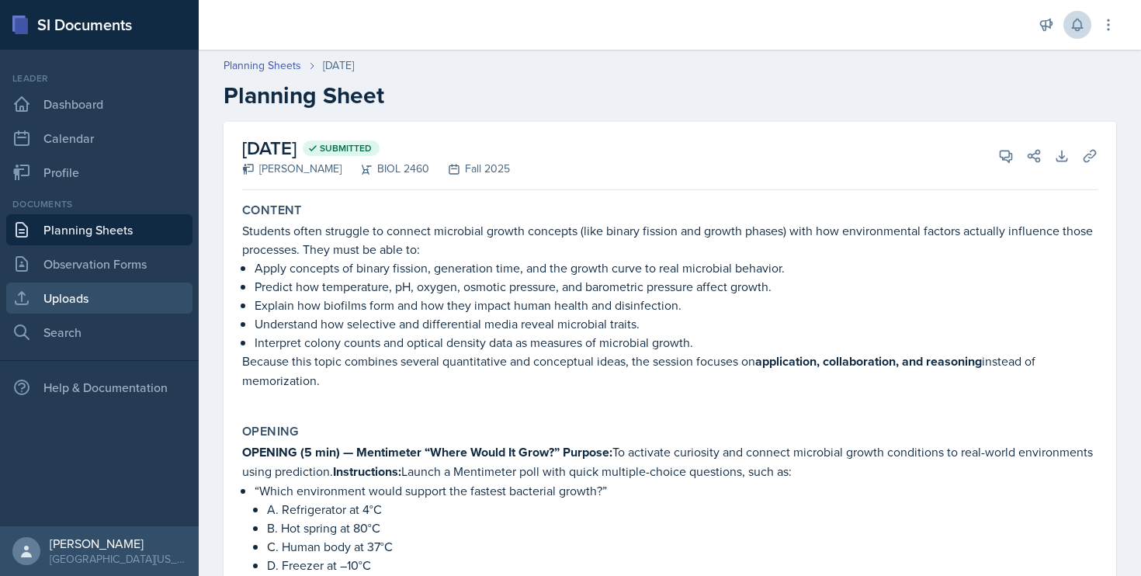
scroll to position [0, 0]
click at [52, 296] on link "Uploads" at bounding box center [99, 297] width 186 height 31
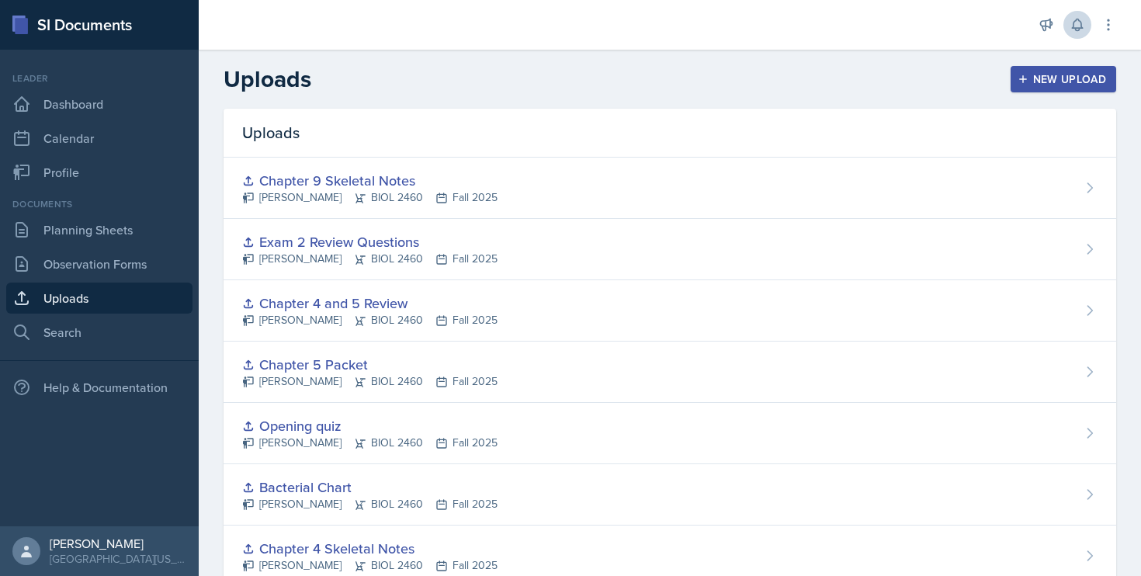
click at [1064, 76] on div "New Upload" at bounding box center [1063, 79] width 86 height 12
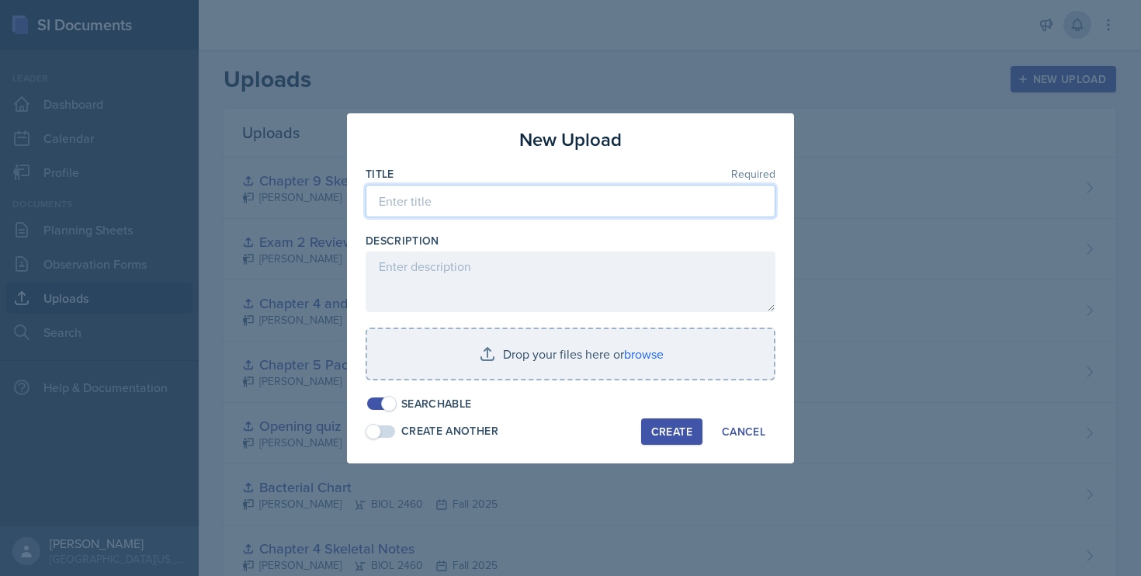
click at [613, 203] on input at bounding box center [570, 201] width 410 height 33
type input "Mystery Microbe Worksheet"
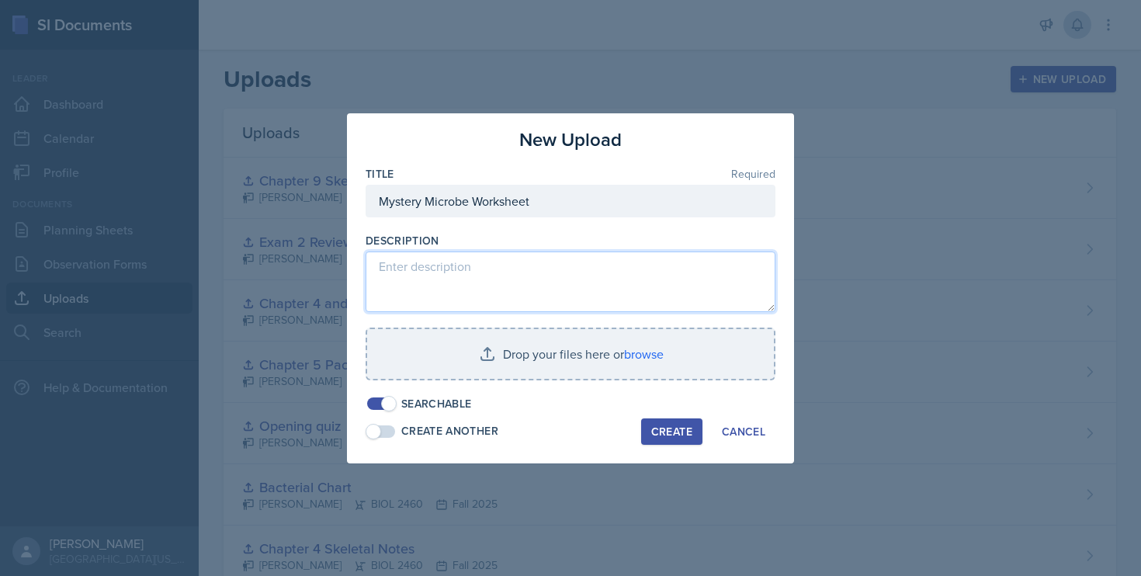
click at [585, 272] on textarea at bounding box center [570, 281] width 410 height 61
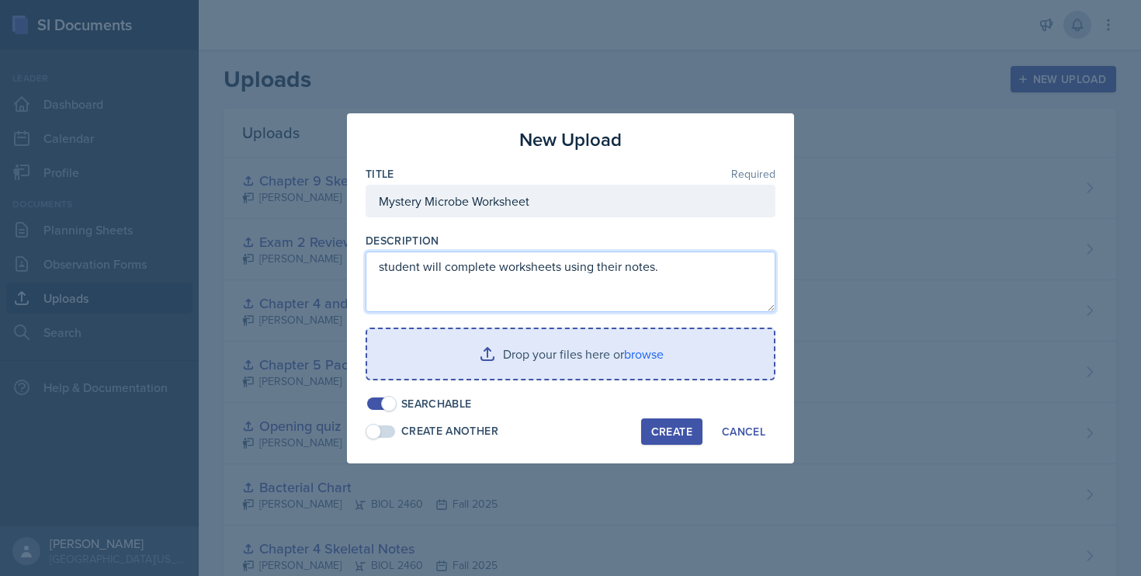
type textarea "student will complete worksheets using their notes."
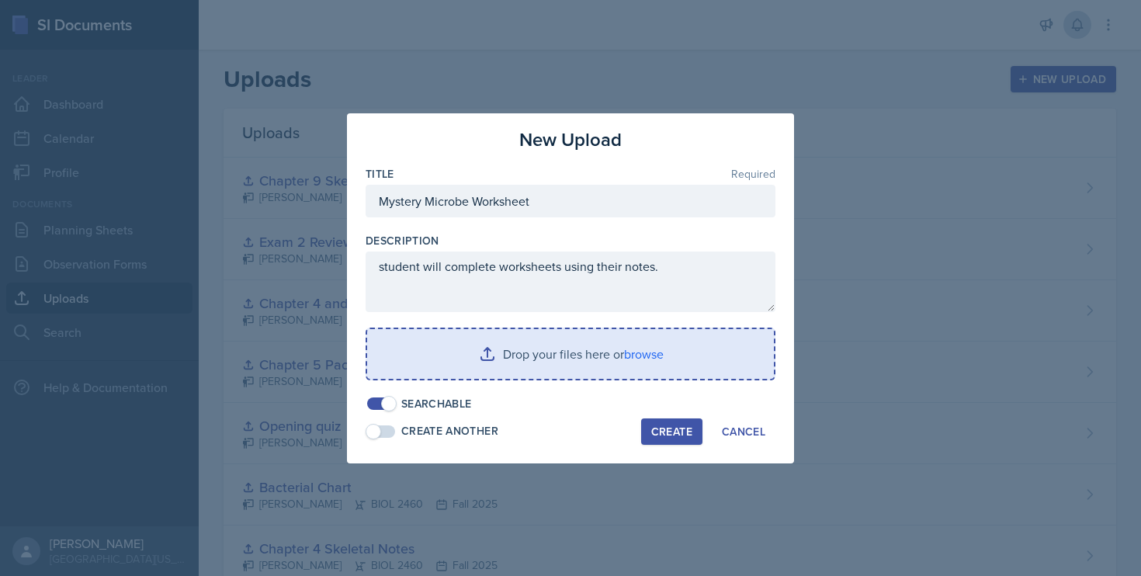
click at [495, 363] on input "file" at bounding box center [570, 354] width 407 height 50
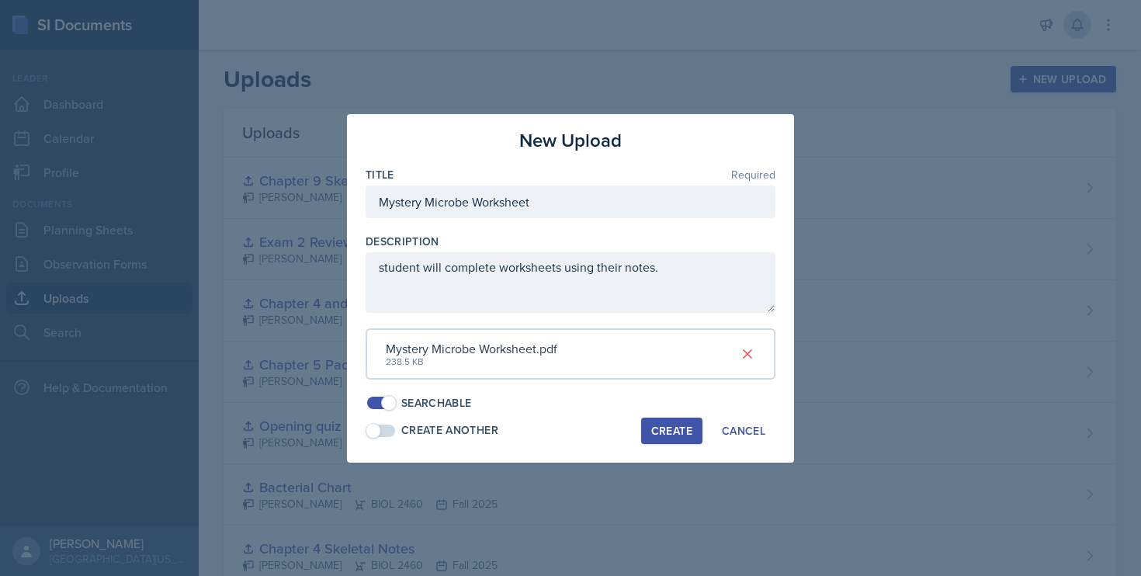
click at [669, 424] on div "Create" at bounding box center [671, 430] width 41 height 12
